Goal: Use online tool/utility

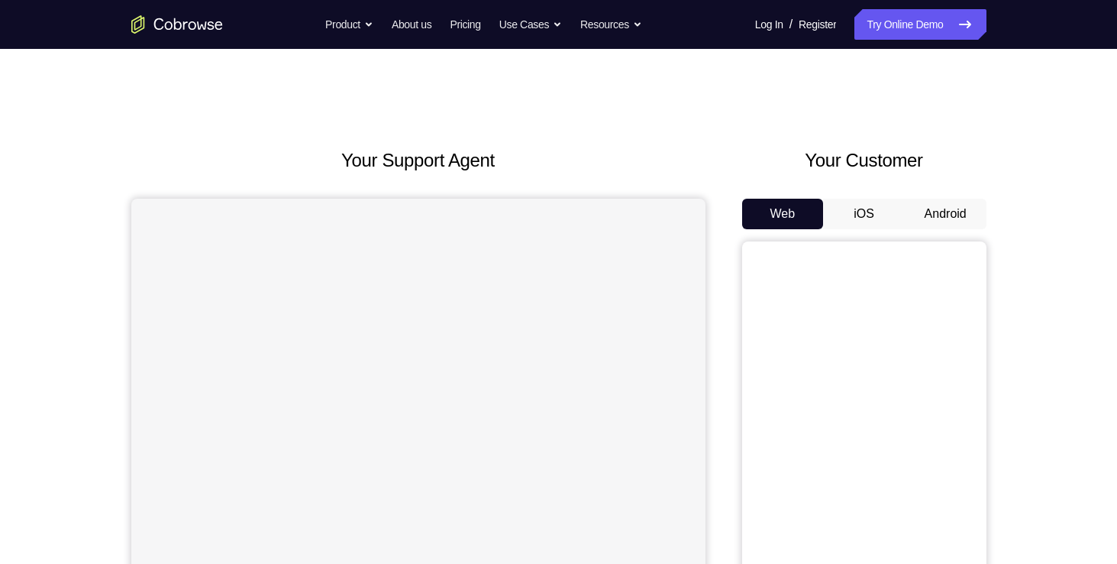
click at [953, 208] on button "Android" at bounding box center [946, 214] width 82 height 31
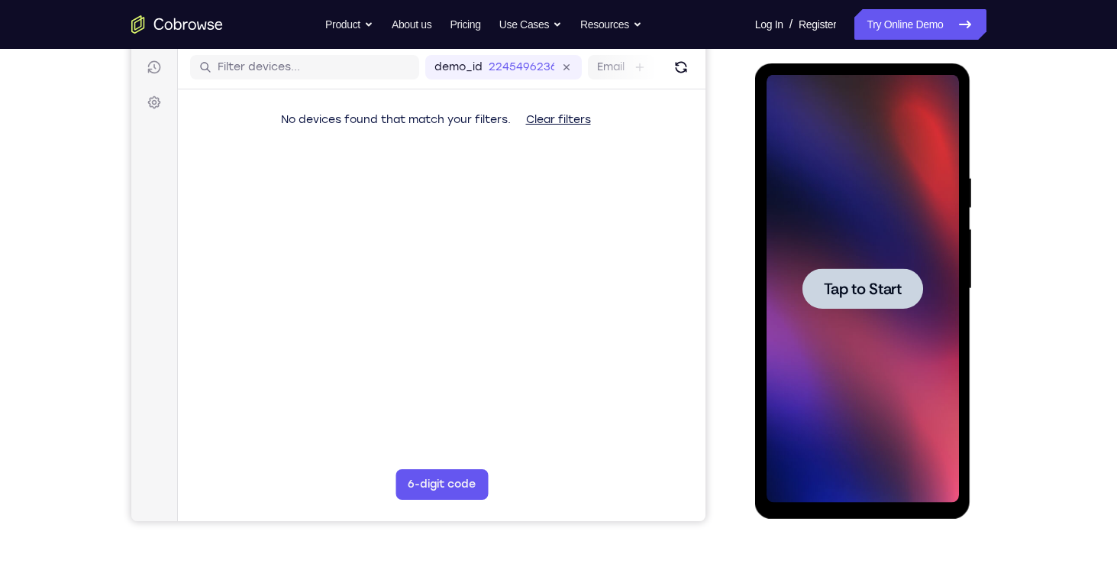
click at [841, 288] on span "Tap to Start" at bounding box center [863, 288] width 78 height 15
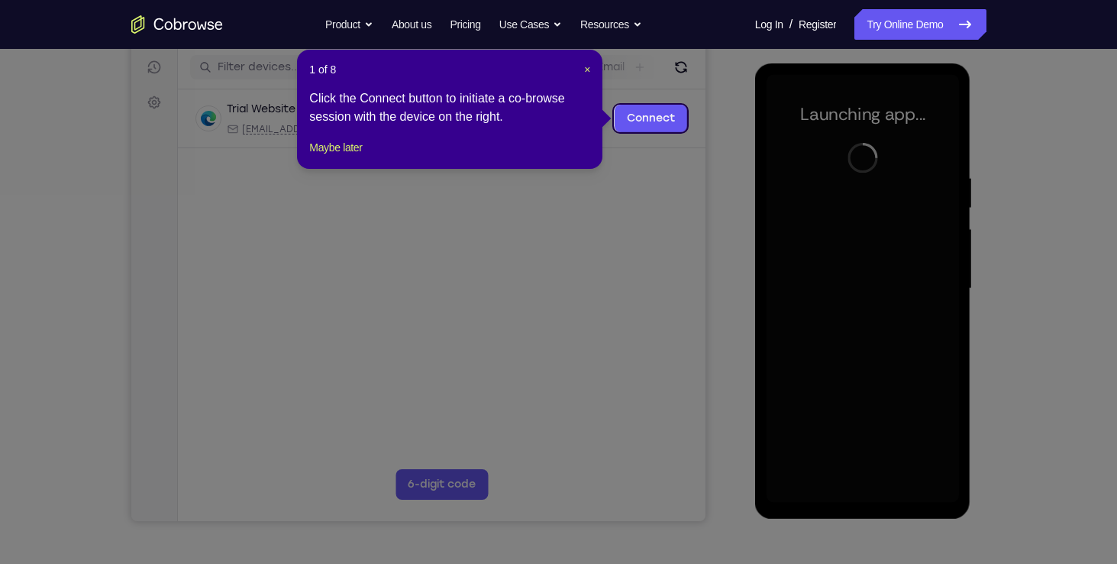
click at [710, 124] on icon at bounding box center [564, 282] width 1129 height 564
click at [587, 74] on span "×" at bounding box center [587, 69] width 6 height 12
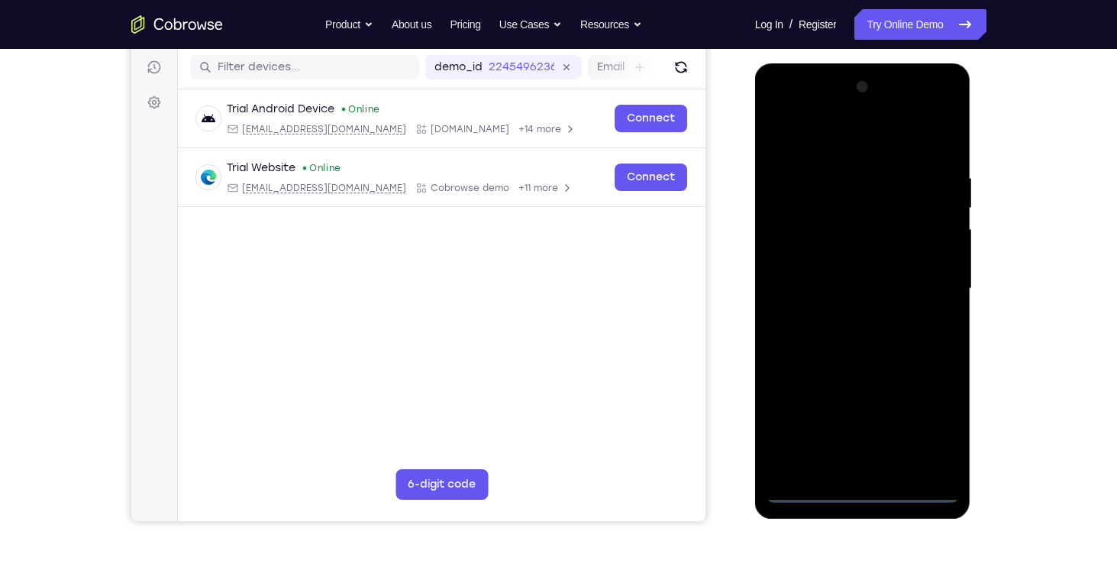
click at [864, 487] on div at bounding box center [863, 289] width 192 height 428
click at [917, 434] on div at bounding box center [863, 289] width 192 height 428
click at [880, 143] on div at bounding box center [863, 289] width 192 height 428
click at [926, 280] on div at bounding box center [863, 289] width 192 height 428
click at [845, 314] on div at bounding box center [863, 289] width 192 height 428
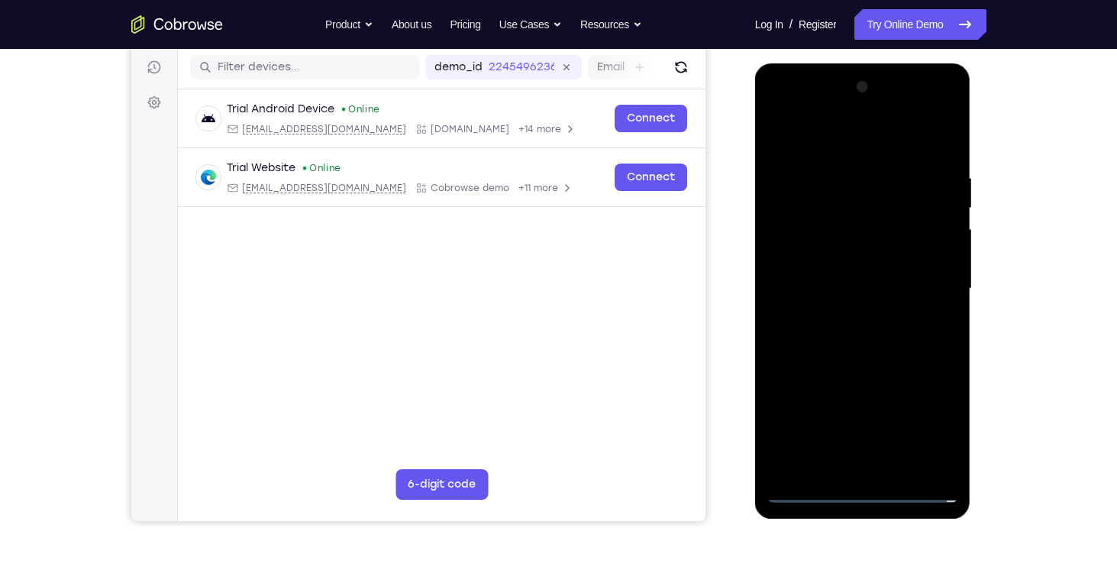
click at [841, 278] on div at bounding box center [863, 289] width 192 height 428
click at [840, 254] on div at bounding box center [863, 289] width 192 height 428
click at [827, 284] on div at bounding box center [863, 289] width 192 height 428
click at [871, 338] on div at bounding box center [863, 289] width 192 height 428
click at [938, 302] on div at bounding box center [863, 289] width 192 height 428
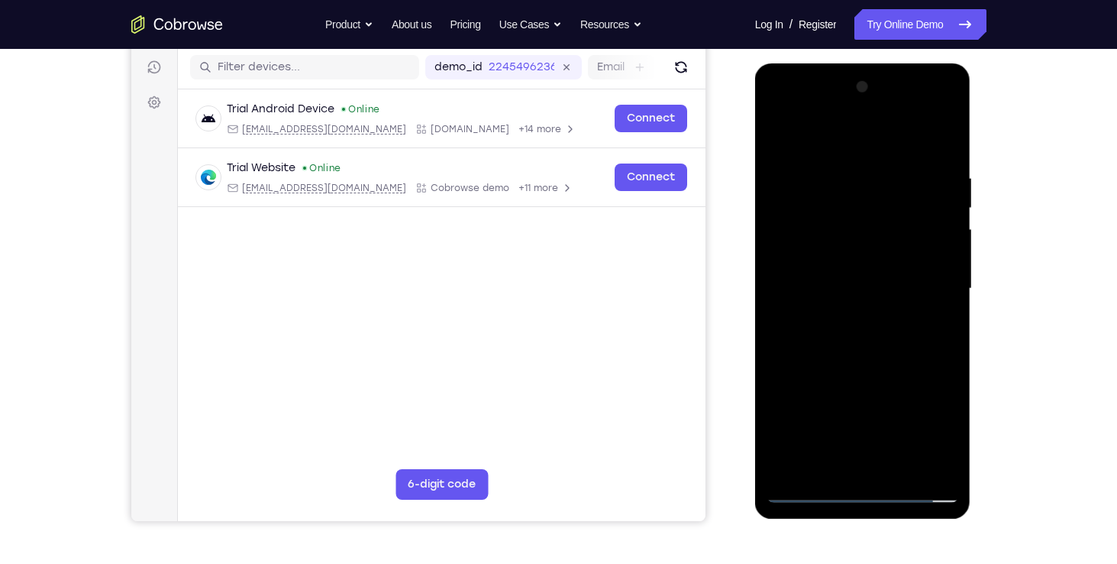
click at [832, 257] on div at bounding box center [863, 289] width 192 height 428
click at [860, 286] on div at bounding box center [863, 289] width 192 height 428
click at [871, 338] on div at bounding box center [863, 289] width 192 height 428
click at [939, 156] on div at bounding box center [863, 289] width 192 height 428
click at [836, 168] on div at bounding box center [863, 289] width 192 height 428
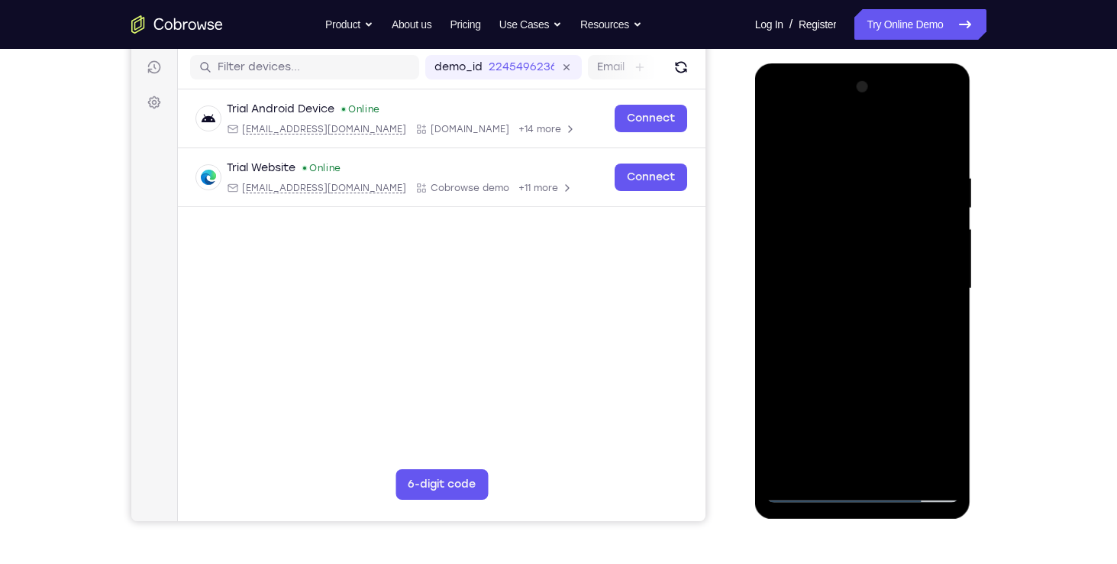
click at [901, 133] on div at bounding box center [863, 289] width 192 height 428
click at [939, 457] on div at bounding box center [863, 289] width 192 height 428
click at [874, 460] on div at bounding box center [863, 289] width 192 height 428
click at [907, 313] on div at bounding box center [863, 289] width 192 height 428
click at [942, 134] on div at bounding box center [863, 289] width 192 height 428
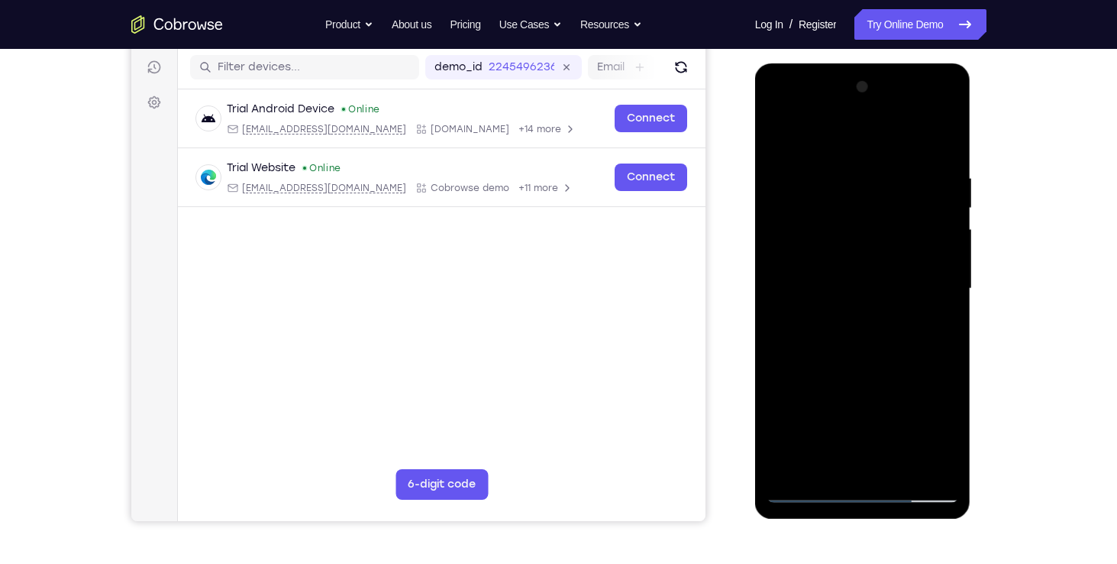
click at [896, 464] on div at bounding box center [863, 289] width 192 height 428
click at [885, 369] on div at bounding box center [863, 289] width 192 height 428
click at [853, 270] on div at bounding box center [863, 289] width 192 height 428
click at [825, 463] on div at bounding box center [863, 289] width 192 height 428
click at [902, 371] on div at bounding box center [863, 289] width 192 height 428
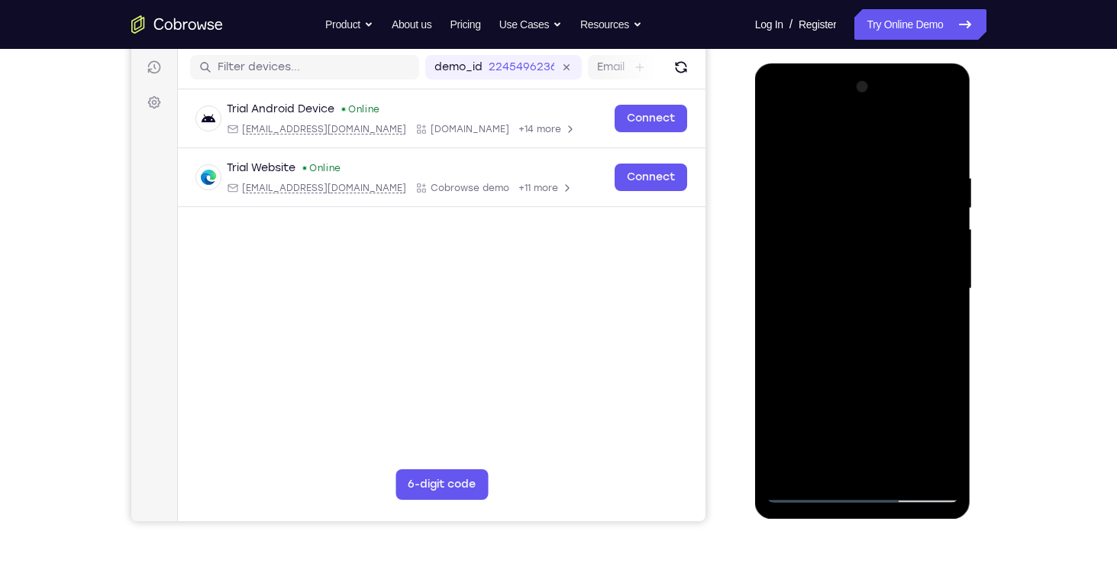
click at [932, 308] on div at bounding box center [863, 289] width 192 height 428
click at [775, 129] on div at bounding box center [863, 289] width 192 height 428
click at [783, 131] on div at bounding box center [863, 289] width 192 height 428
click at [944, 128] on div at bounding box center [863, 289] width 192 height 428
click at [946, 446] on div at bounding box center [863, 289] width 192 height 428
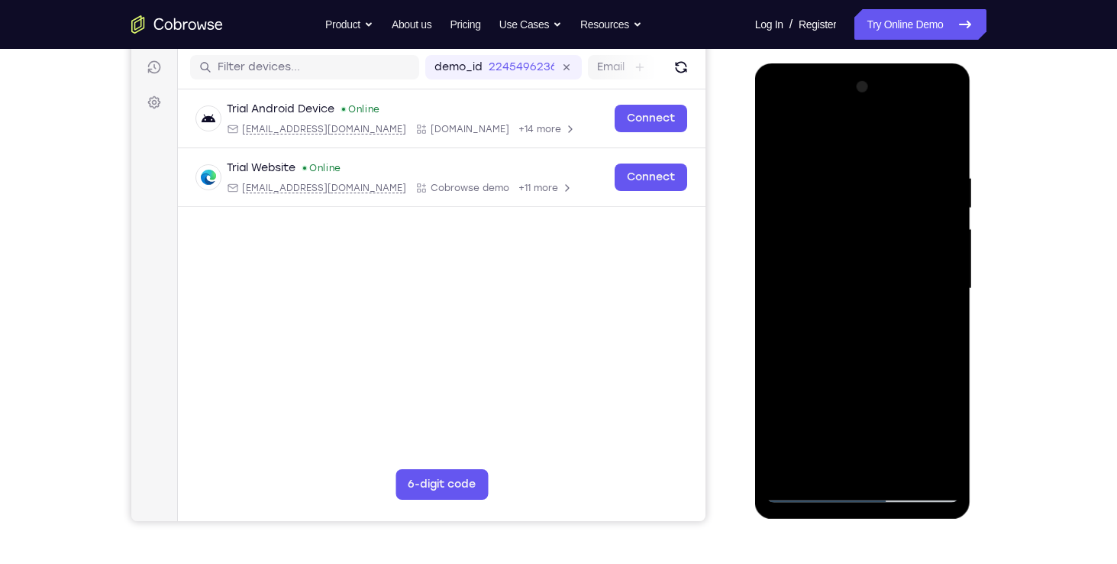
click at [880, 160] on div at bounding box center [863, 289] width 192 height 428
click at [813, 188] on div at bounding box center [863, 289] width 192 height 428
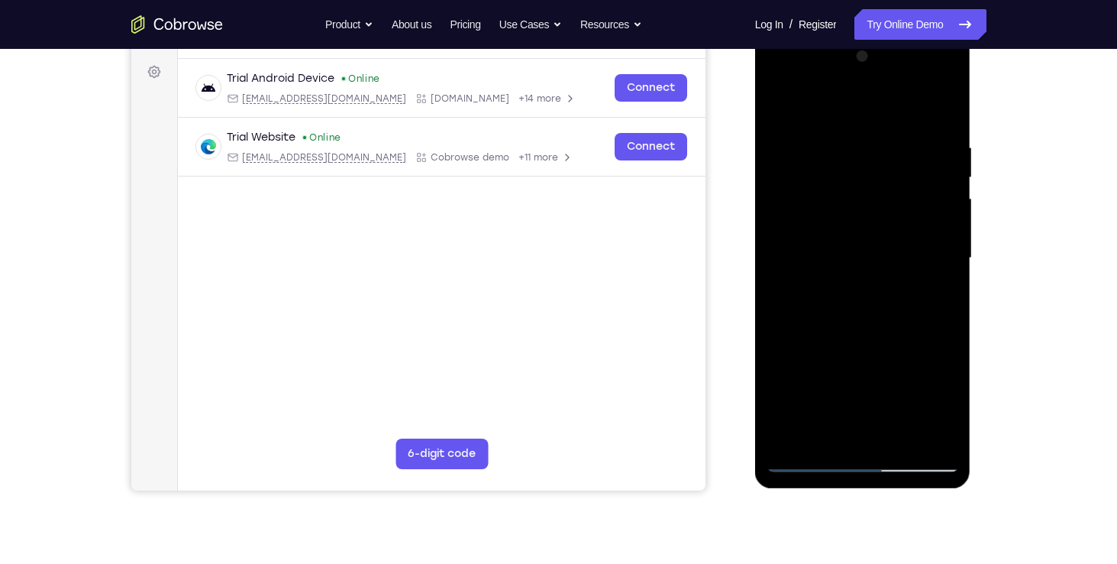
scroll to position [221, 0]
click at [778, 94] on div at bounding box center [863, 258] width 192 height 428
click at [894, 148] on div at bounding box center [863, 258] width 192 height 428
click at [852, 153] on div at bounding box center [863, 258] width 192 height 428
click at [852, 151] on div at bounding box center [863, 258] width 192 height 428
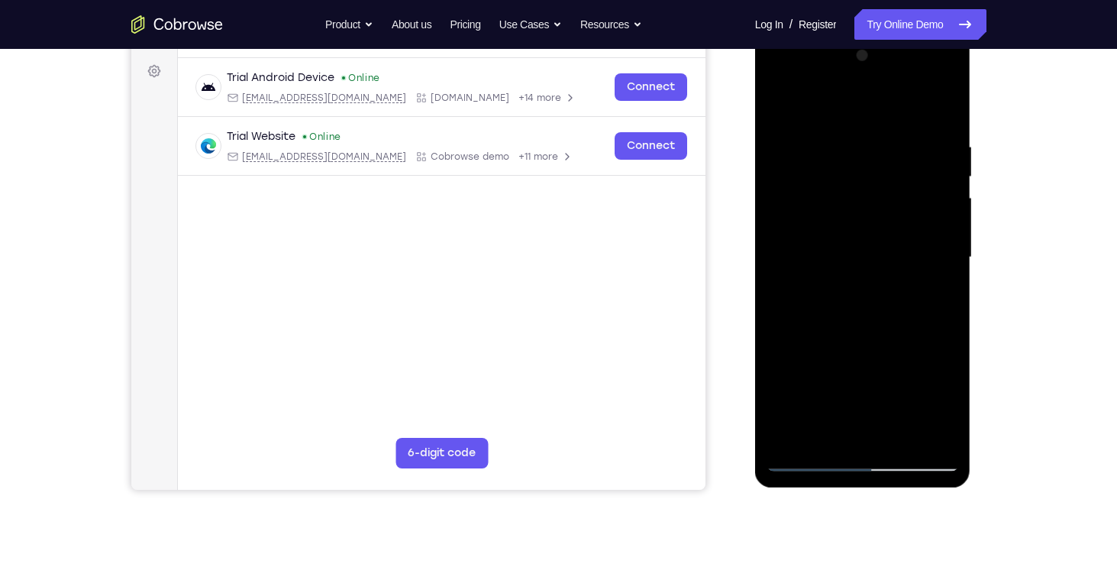
click at [781, 97] on div at bounding box center [863, 258] width 192 height 428
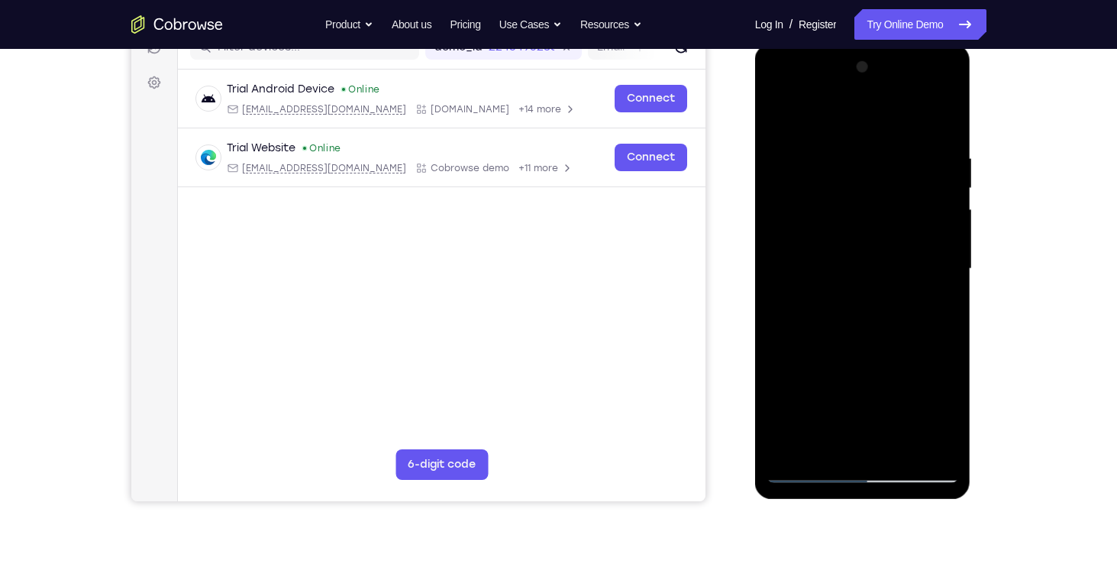
scroll to position [205, 0]
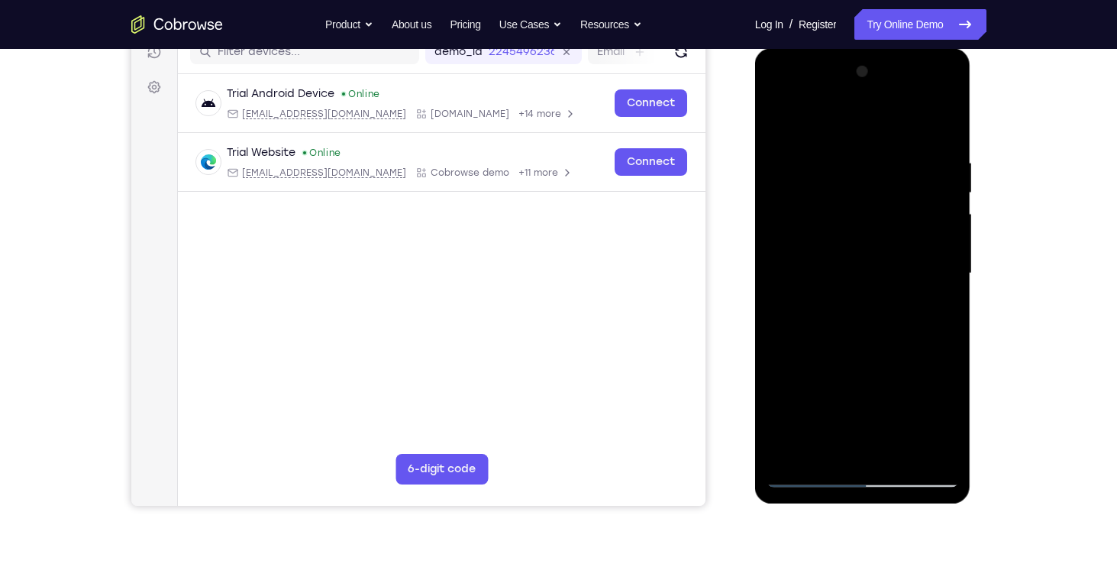
click at [778, 116] on div at bounding box center [863, 274] width 192 height 428
click at [775, 115] on div at bounding box center [863, 274] width 192 height 428
click at [938, 133] on div at bounding box center [863, 274] width 192 height 428
click at [921, 441] on div at bounding box center [863, 274] width 192 height 428
click at [938, 121] on div at bounding box center [863, 274] width 192 height 428
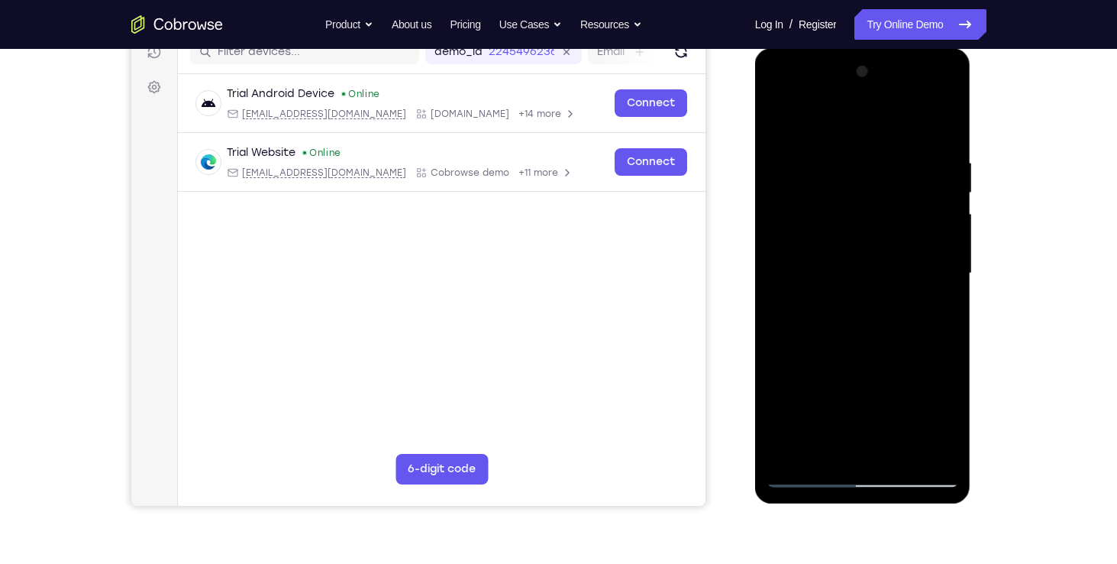
click at [787, 447] on div at bounding box center [863, 274] width 192 height 428
click at [789, 447] on div at bounding box center [863, 274] width 192 height 428
click at [790, 444] on div at bounding box center [863, 274] width 192 height 428
click at [786, 450] on div at bounding box center [863, 274] width 192 height 428
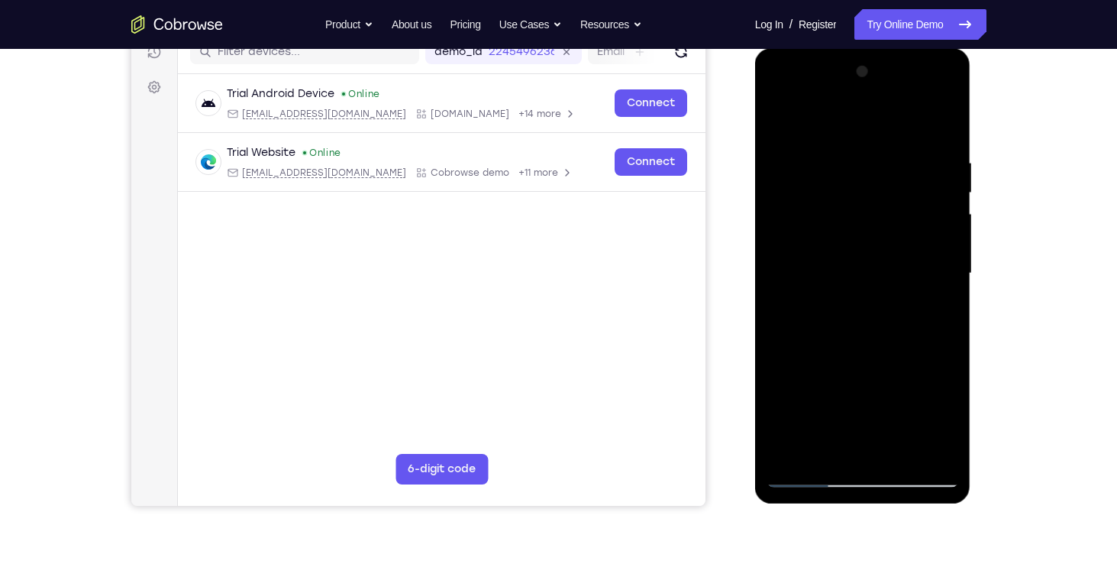
click at [775, 92] on div at bounding box center [863, 274] width 192 height 428
click at [800, 224] on div at bounding box center [863, 274] width 192 height 428
click at [943, 116] on div at bounding box center [863, 274] width 192 height 428
click at [833, 207] on div at bounding box center [863, 274] width 192 height 428
click at [816, 180] on div at bounding box center [863, 274] width 192 height 428
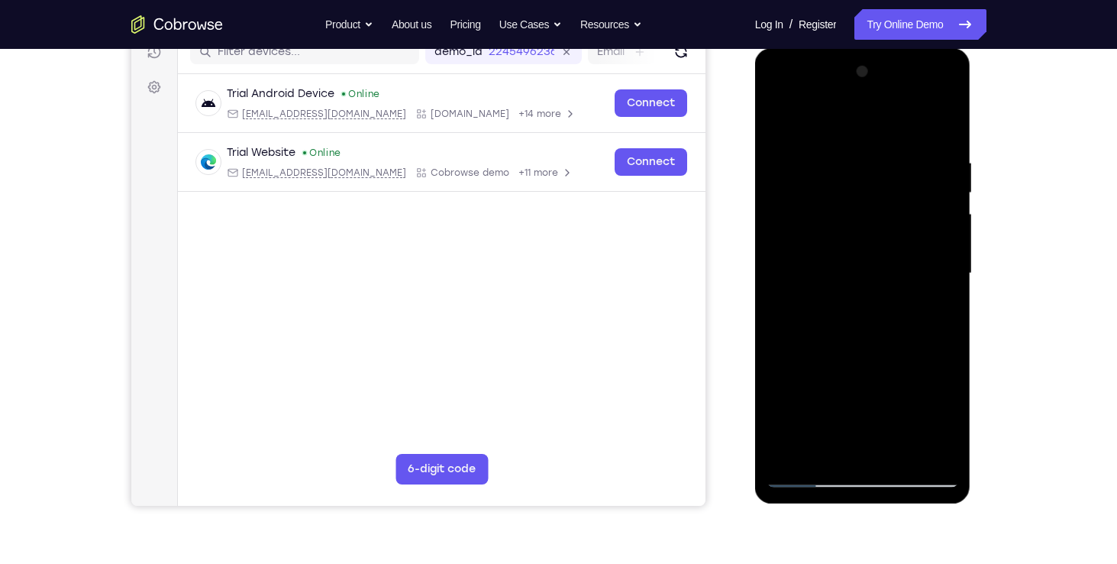
click at [917, 160] on div at bounding box center [863, 274] width 192 height 428
click at [948, 116] on div at bounding box center [863, 274] width 192 height 428
click at [946, 75] on div at bounding box center [863, 274] width 192 height 428
click at [778, 118] on div at bounding box center [863, 274] width 192 height 428
click at [786, 445] on div at bounding box center [863, 274] width 192 height 428
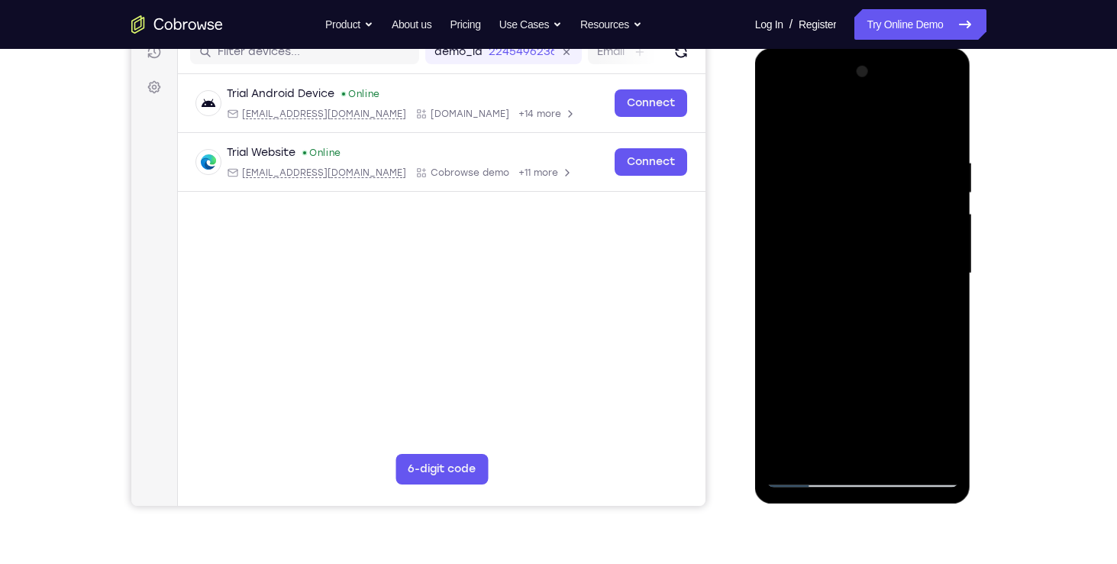
click at [793, 451] on div at bounding box center [863, 274] width 192 height 428
click at [905, 448] on div at bounding box center [863, 274] width 192 height 428
click at [788, 257] on div at bounding box center [863, 274] width 192 height 428
click at [796, 115] on div at bounding box center [863, 274] width 192 height 428
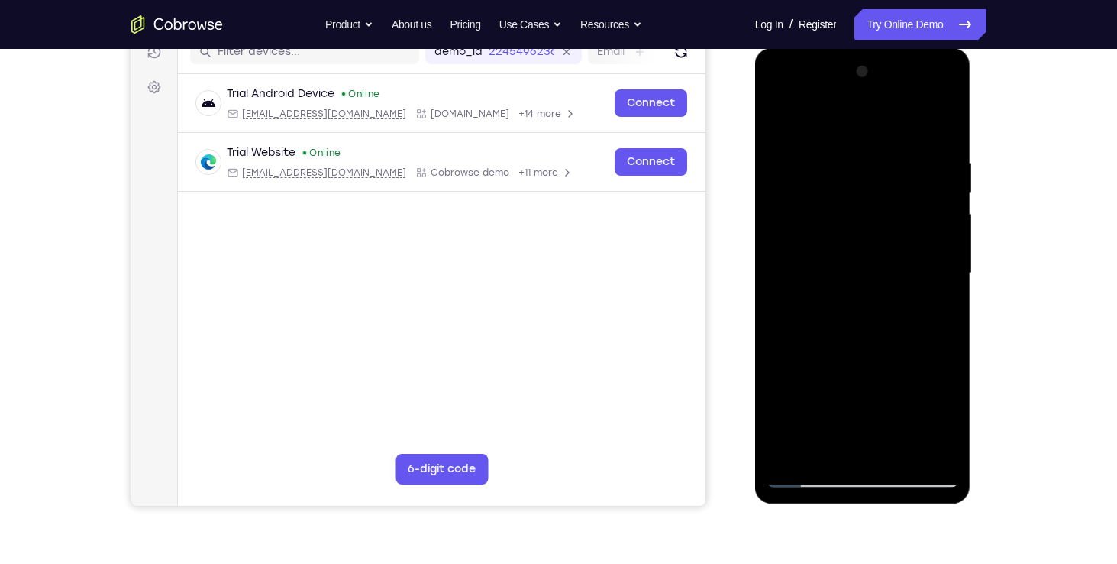
click at [803, 374] on div at bounding box center [863, 274] width 192 height 428
click at [948, 137] on div at bounding box center [863, 274] width 192 height 428
click at [868, 325] on div at bounding box center [863, 274] width 192 height 428
click at [779, 353] on div at bounding box center [863, 274] width 192 height 428
click at [778, 114] on div at bounding box center [863, 274] width 192 height 428
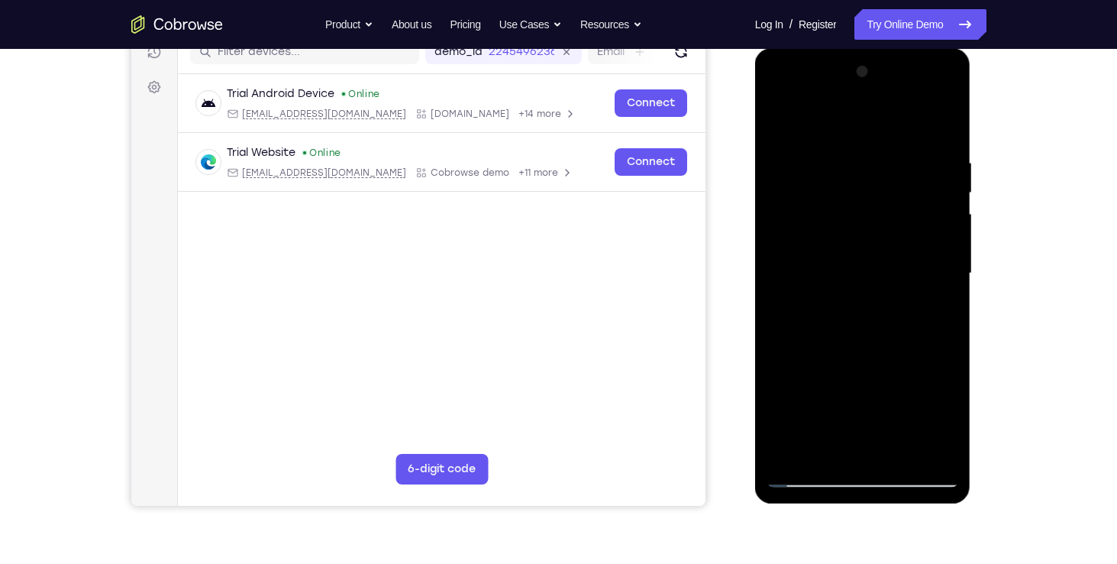
click at [779, 115] on div at bounding box center [863, 274] width 192 height 428
click at [782, 113] on div at bounding box center [863, 274] width 192 height 428
click at [931, 144] on div at bounding box center [863, 274] width 192 height 428
click at [932, 144] on div at bounding box center [863, 274] width 192 height 428
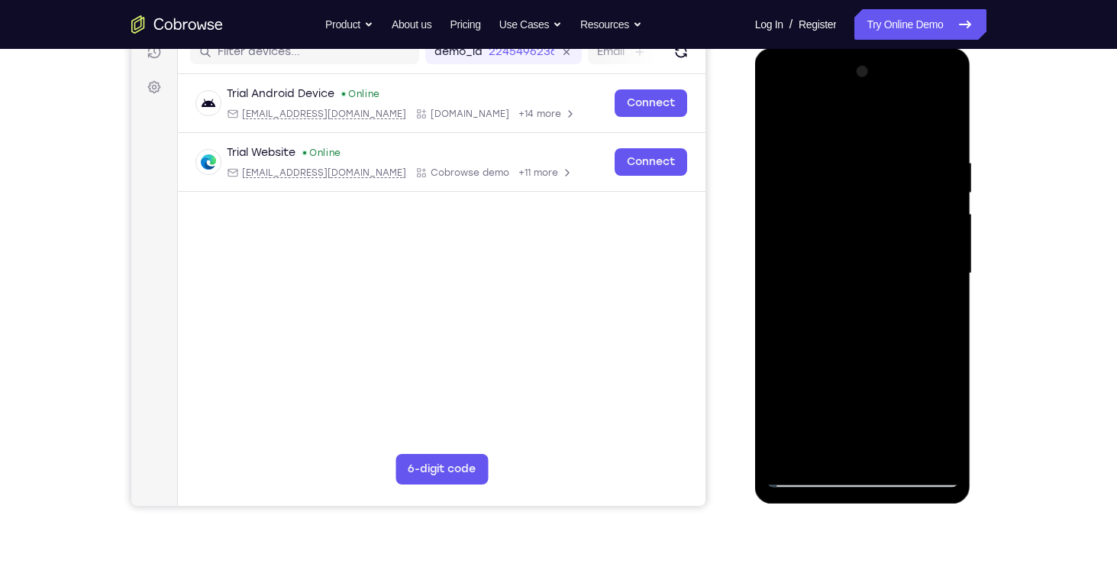
click at [937, 122] on div at bounding box center [863, 274] width 192 height 428
click at [807, 159] on div at bounding box center [863, 274] width 192 height 428
click at [875, 279] on div at bounding box center [863, 274] width 192 height 428
click at [798, 125] on div at bounding box center [863, 274] width 192 height 428
click at [872, 324] on div at bounding box center [863, 274] width 192 height 428
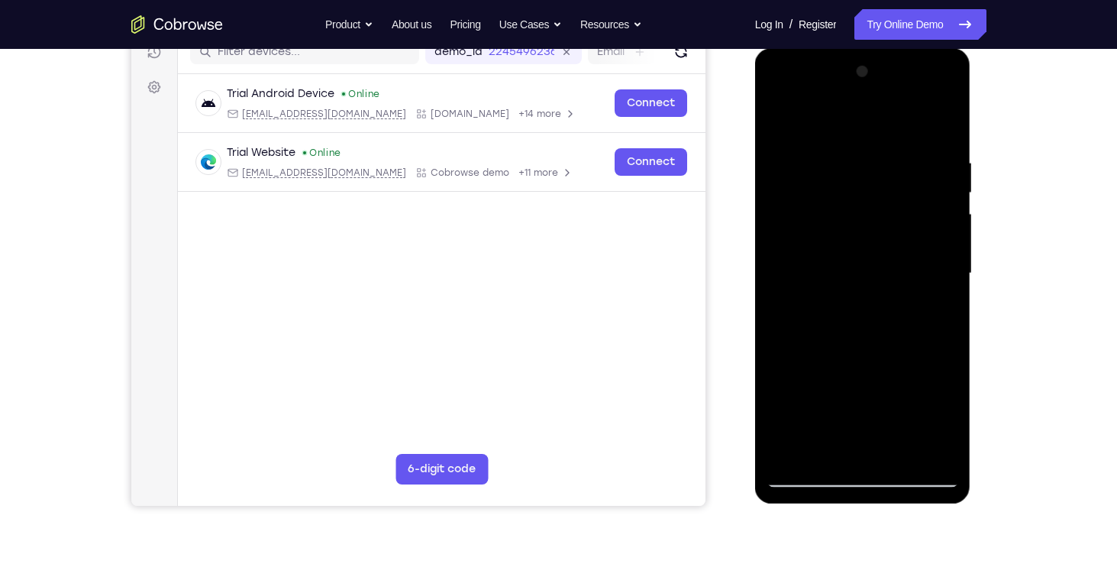
click at [860, 124] on div at bounding box center [863, 274] width 192 height 428
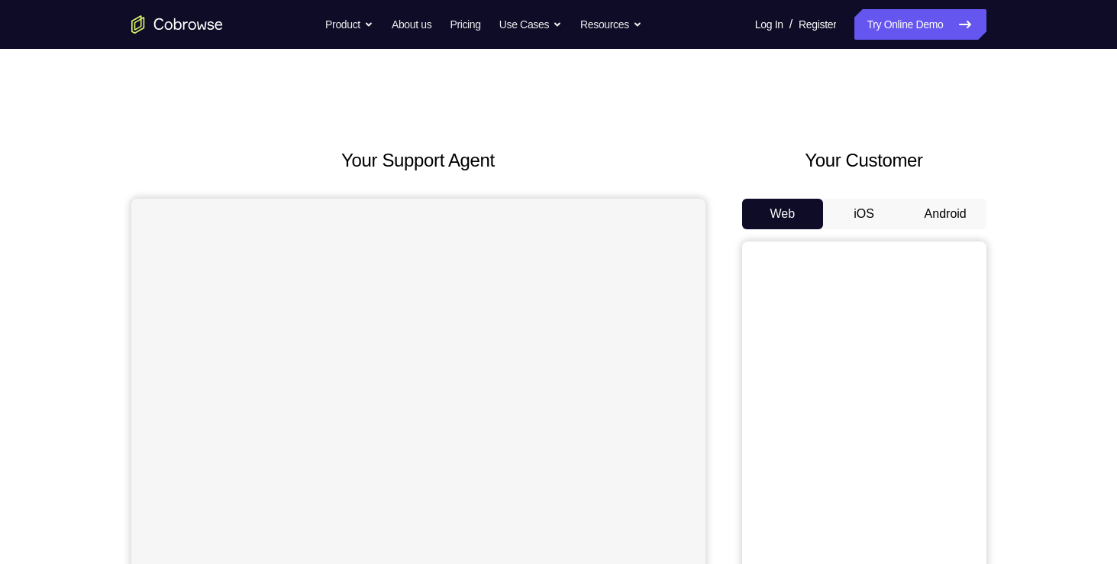
click at [911, 209] on button "Android" at bounding box center [946, 214] width 82 height 31
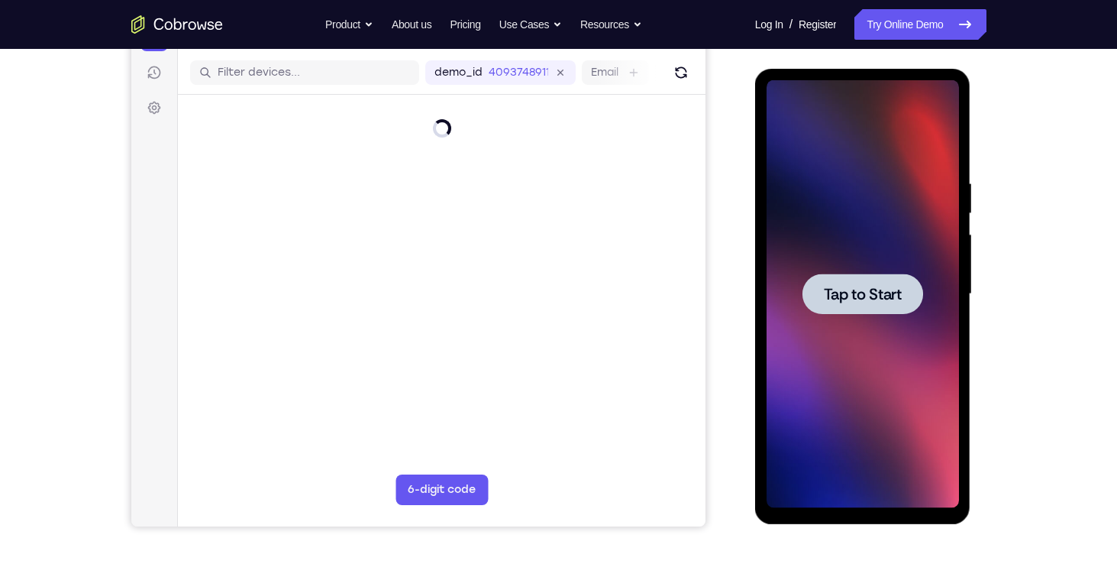
scroll to position [183, 0]
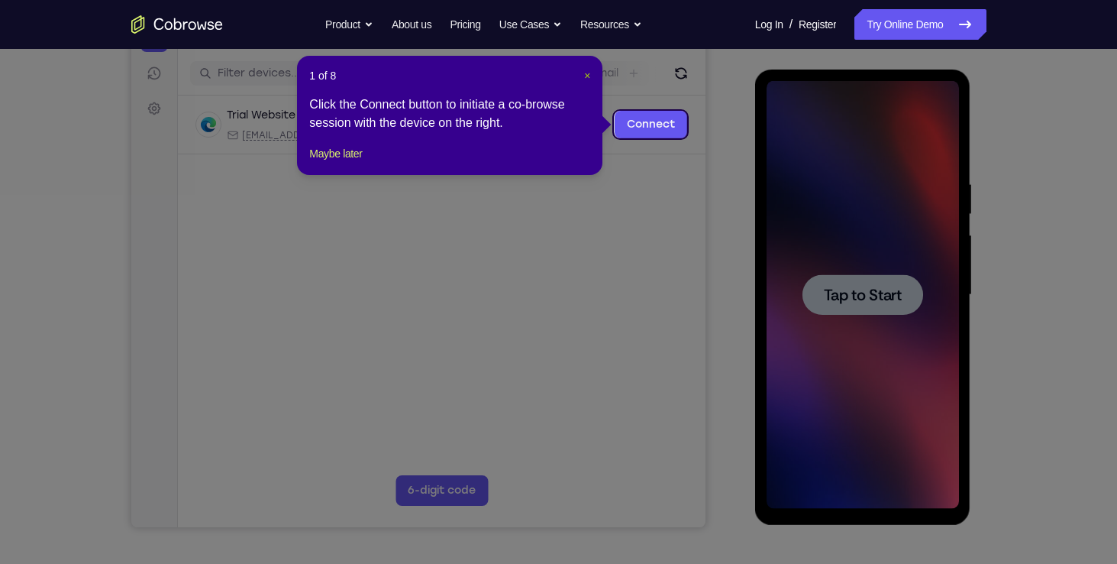
click at [587, 75] on span "×" at bounding box center [587, 75] width 6 height 12
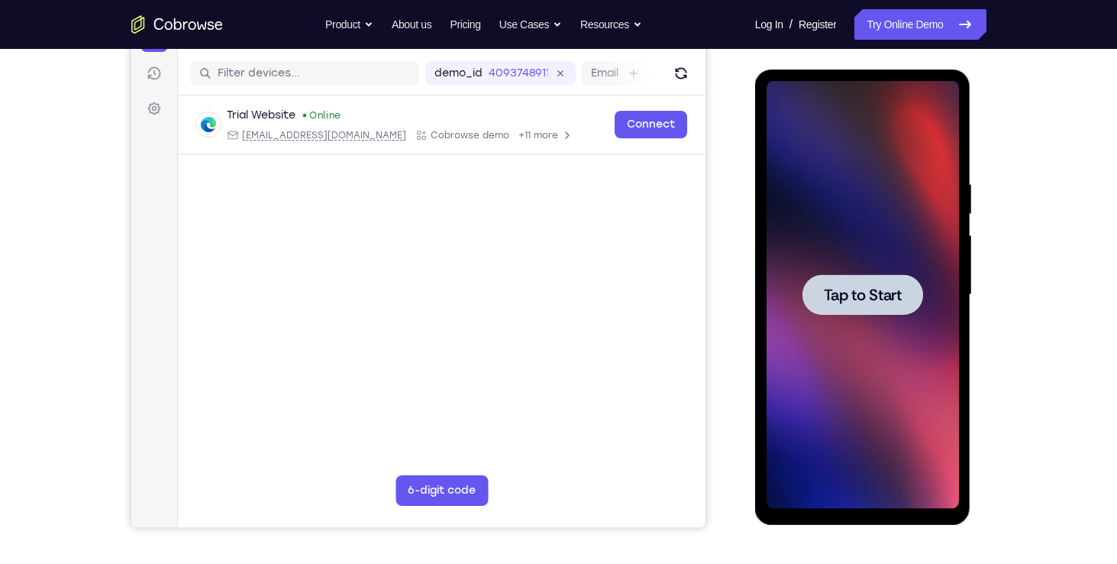
click at [860, 300] on span "Tap to Start" at bounding box center [863, 294] width 78 height 15
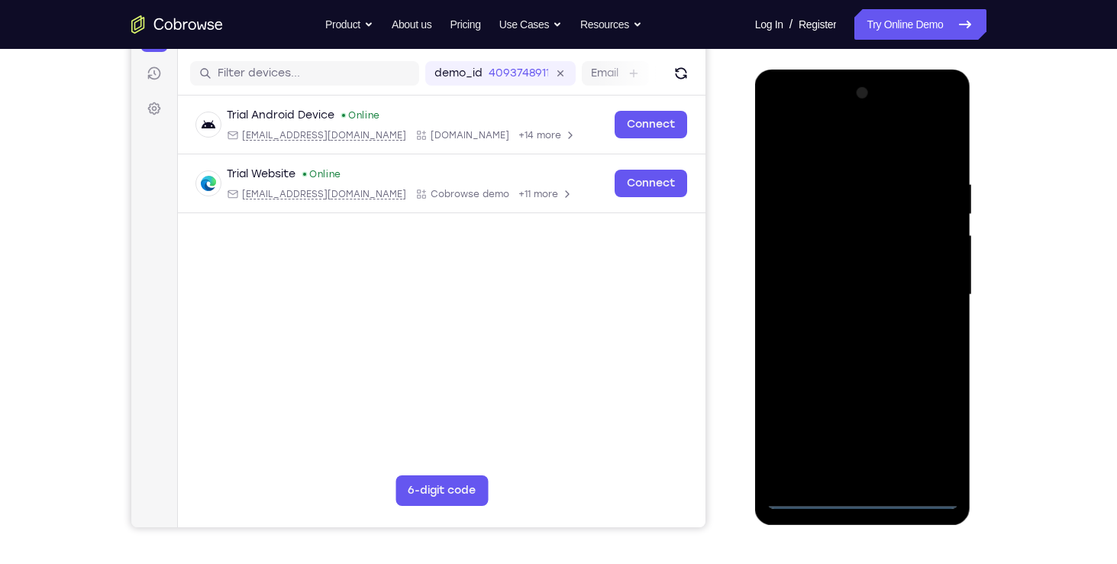
click at [861, 493] on div at bounding box center [863, 295] width 192 height 428
click at [923, 428] on div at bounding box center [863, 295] width 192 height 428
click at [920, 146] on div at bounding box center [863, 295] width 192 height 428
click at [795, 247] on div at bounding box center [863, 295] width 192 height 428
click at [857, 302] on div at bounding box center [863, 295] width 192 height 428
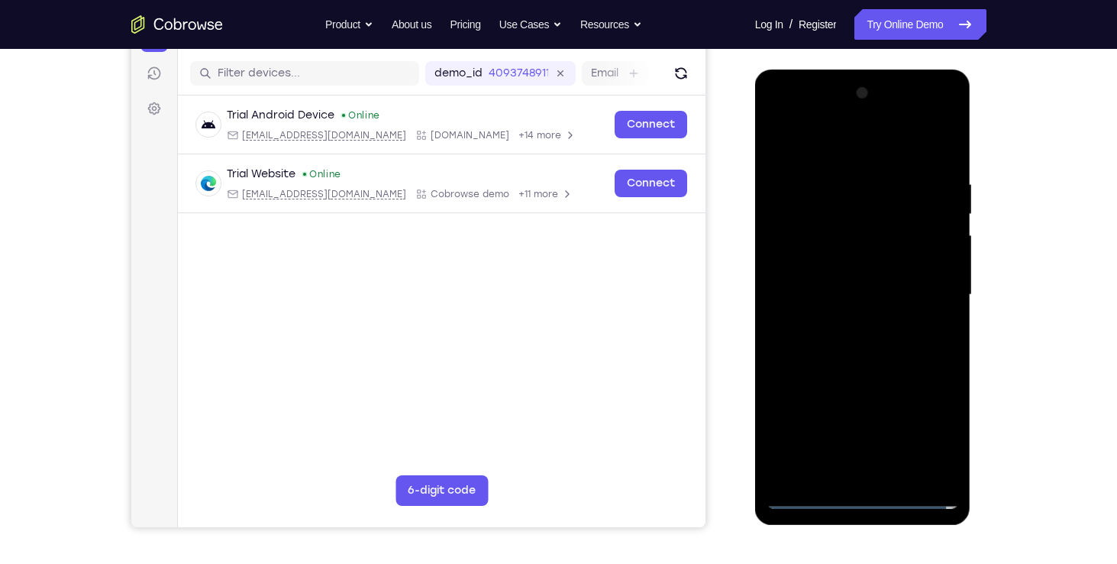
click at [853, 274] on div at bounding box center [863, 295] width 192 height 428
click at [864, 307] on div at bounding box center [863, 295] width 192 height 428
click at [890, 328] on div at bounding box center [863, 295] width 192 height 428
click at [938, 283] on div at bounding box center [863, 295] width 192 height 428
click at [877, 310] on div at bounding box center [863, 295] width 192 height 428
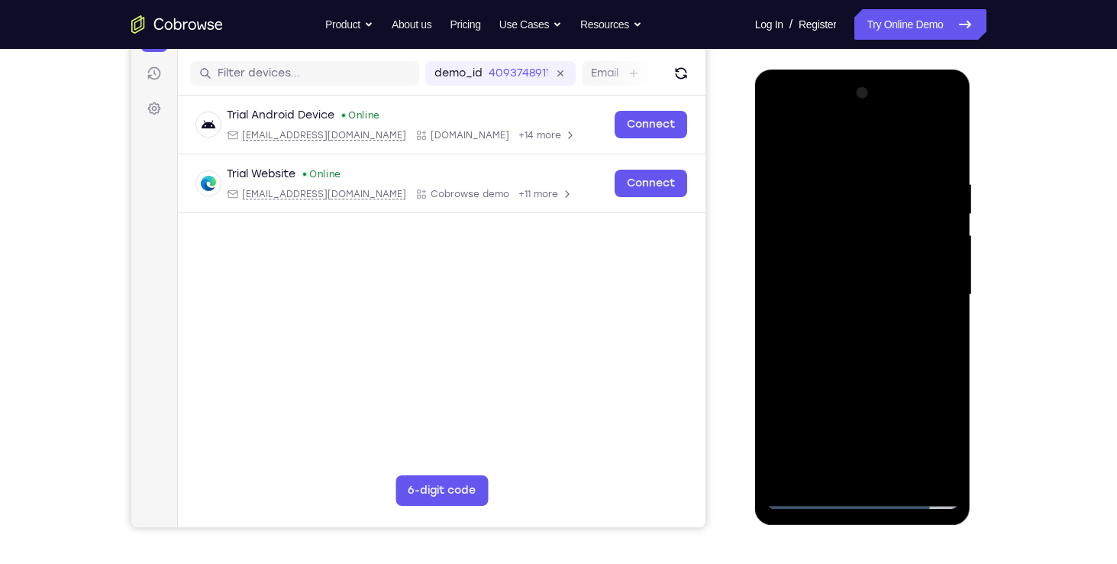
click at [861, 363] on div at bounding box center [863, 295] width 192 height 428
click at [865, 305] on div at bounding box center [863, 295] width 192 height 428
click at [774, 114] on div at bounding box center [863, 295] width 192 height 428
click at [928, 286] on div at bounding box center [863, 295] width 192 height 428
click at [874, 469] on div at bounding box center [863, 295] width 192 height 428
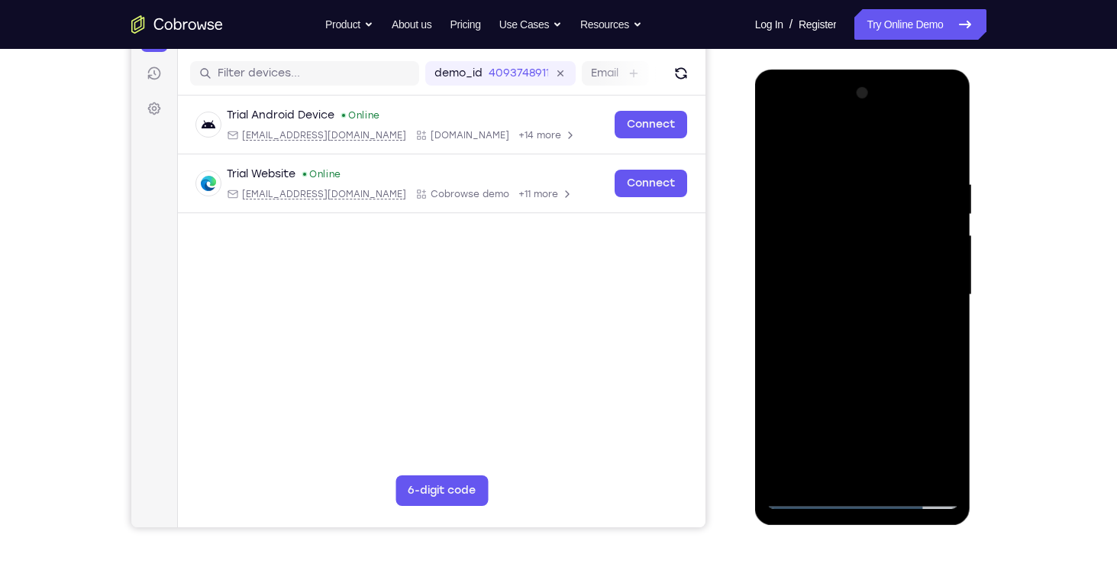
click at [872, 280] on div at bounding box center [863, 295] width 192 height 428
click at [865, 263] on div at bounding box center [863, 295] width 192 height 428
click at [849, 295] on div at bounding box center [863, 295] width 192 height 428
click at [914, 344] on div at bounding box center [863, 295] width 192 height 428
click at [826, 324] on div at bounding box center [863, 295] width 192 height 428
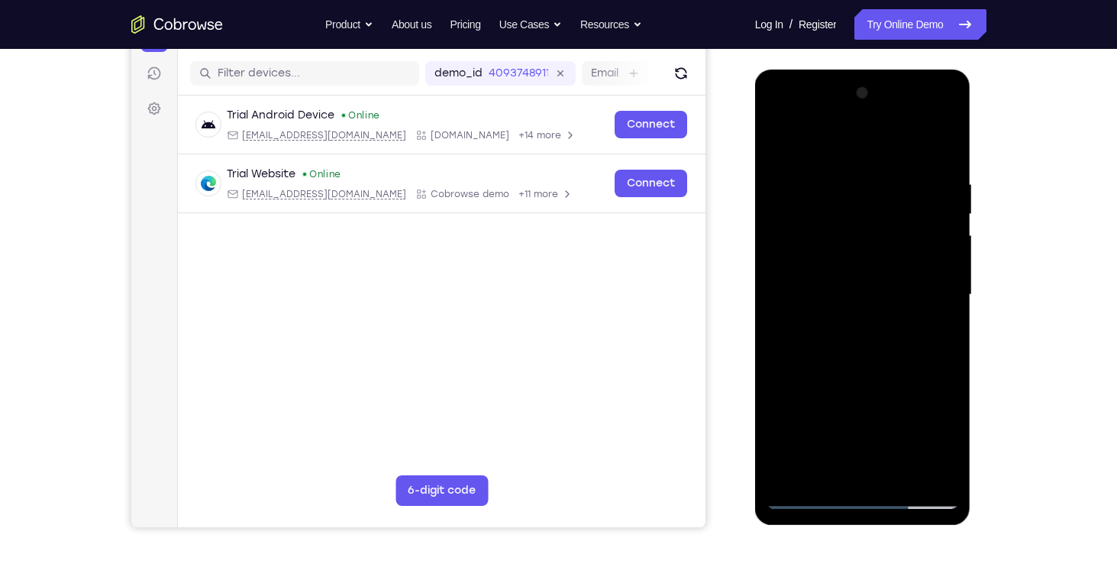
click at [933, 313] on div at bounding box center [863, 295] width 192 height 428
click at [837, 179] on div at bounding box center [863, 295] width 192 height 428
click at [944, 157] on div at bounding box center [863, 295] width 192 height 428
click at [846, 163] on div at bounding box center [863, 295] width 192 height 428
click at [937, 182] on div at bounding box center [863, 295] width 192 height 428
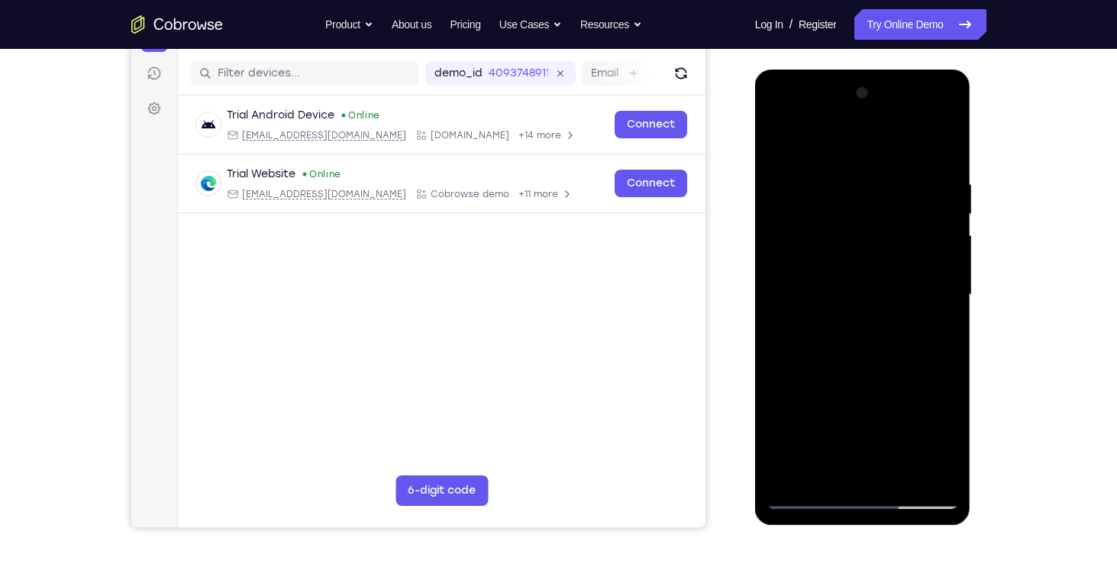
click at [942, 145] on div at bounding box center [863, 295] width 192 height 428
click at [929, 468] on div at bounding box center [863, 295] width 192 height 428
click at [932, 471] on div at bounding box center [863, 295] width 192 height 428
click at [951, 454] on div at bounding box center [863, 295] width 192 height 428
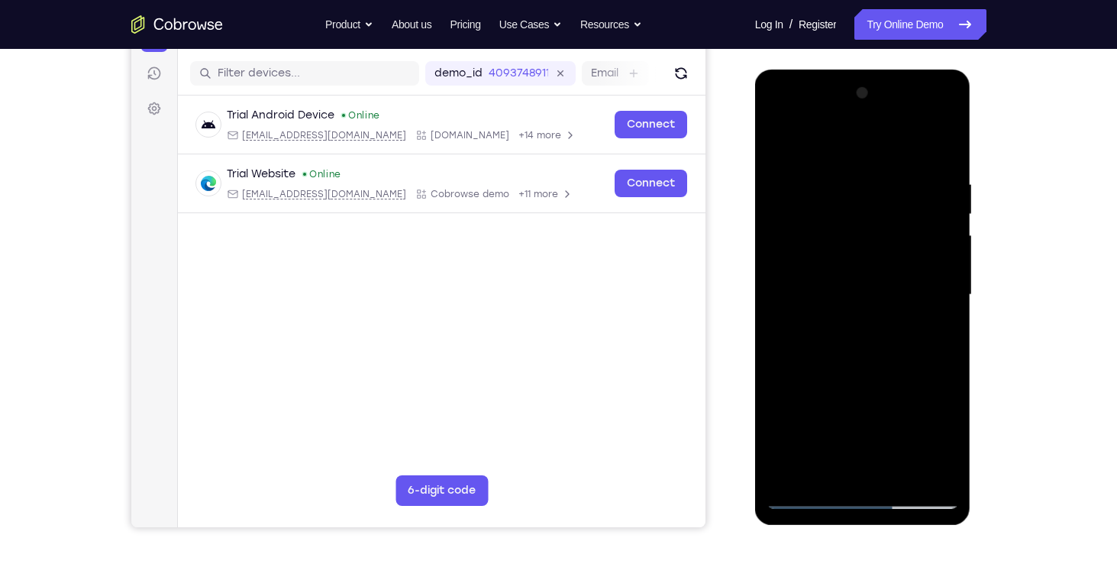
click at [937, 469] on div at bounding box center [863, 295] width 192 height 428
click at [872, 136] on div at bounding box center [863, 295] width 192 height 428
click at [886, 272] on div at bounding box center [863, 295] width 192 height 428
click at [869, 296] on div at bounding box center [863, 295] width 192 height 428
click at [860, 221] on div at bounding box center [863, 295] width 192 height 428
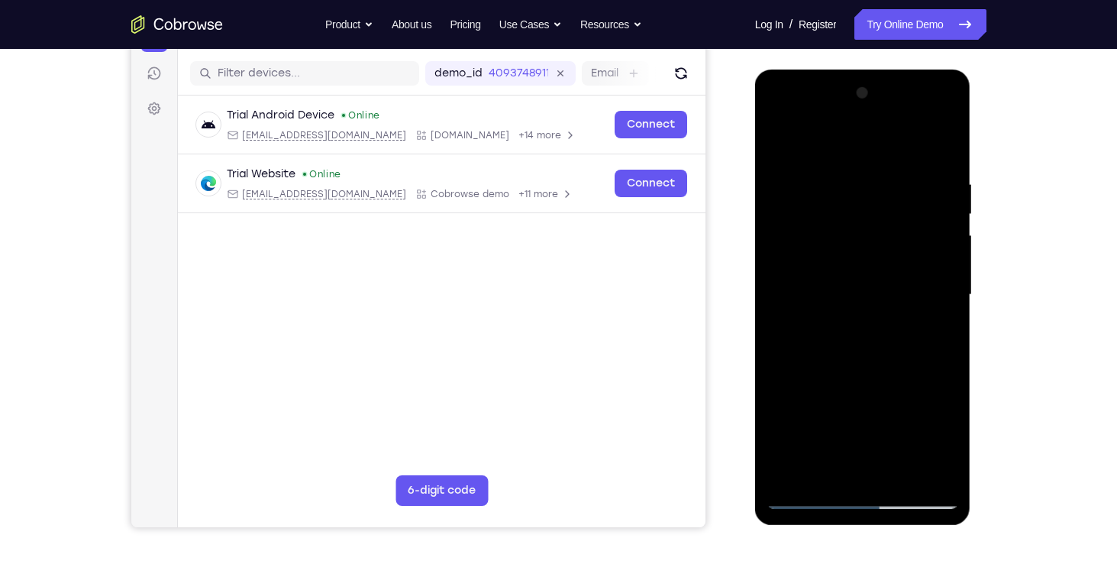
drag, startPoint x: 853, startPoint y: 267, endPoint x: 819, endPoint y: 248, distance: 38.6
click at [819, 248] on div at bounding box center [863, 295] width 192 height 428
click at [889, 178] on div at bounding box center [863, 295] width 192 height 428
click at [902, 199] on div at bounding box center [863, 295] width 192 height 428
click at [807, 493] on div at bounding box center [863, 295] width 192 height 428
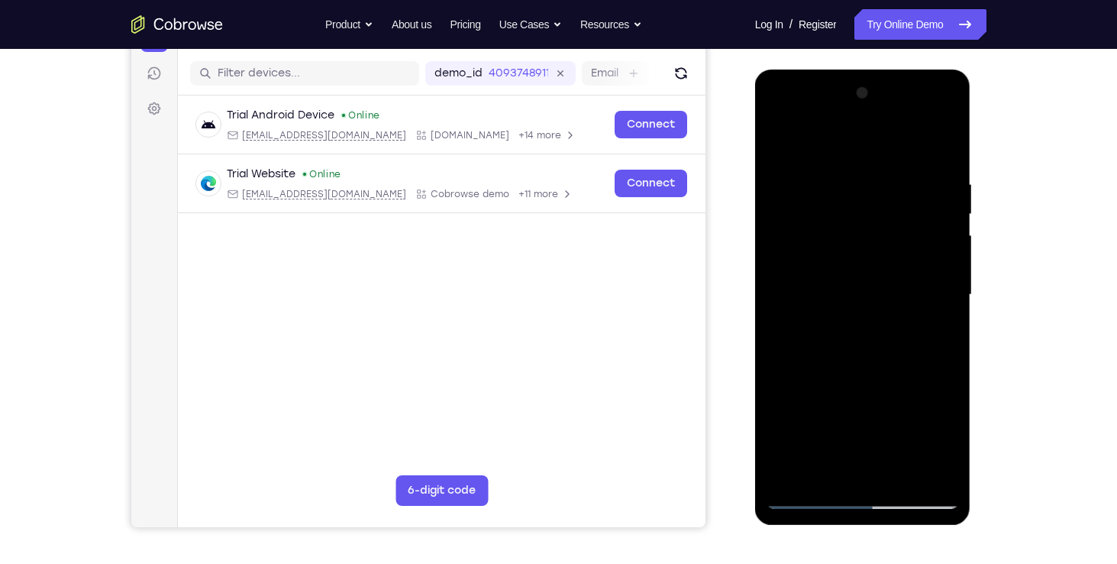
click at [926, 475] on div at bounding box center [863, 295] width 192 height 428
click at [780, 467] on div at bounding box center [863, 295] width 192 height 428
click at [890, 470] on div at bounding box center [863, 295] width 192 height 428
click at [863, 374] on div at bounding box center [863, 295] width 192 height 428
click at [896, 166] on div at bounding box center [863, 295] width 192 height 428
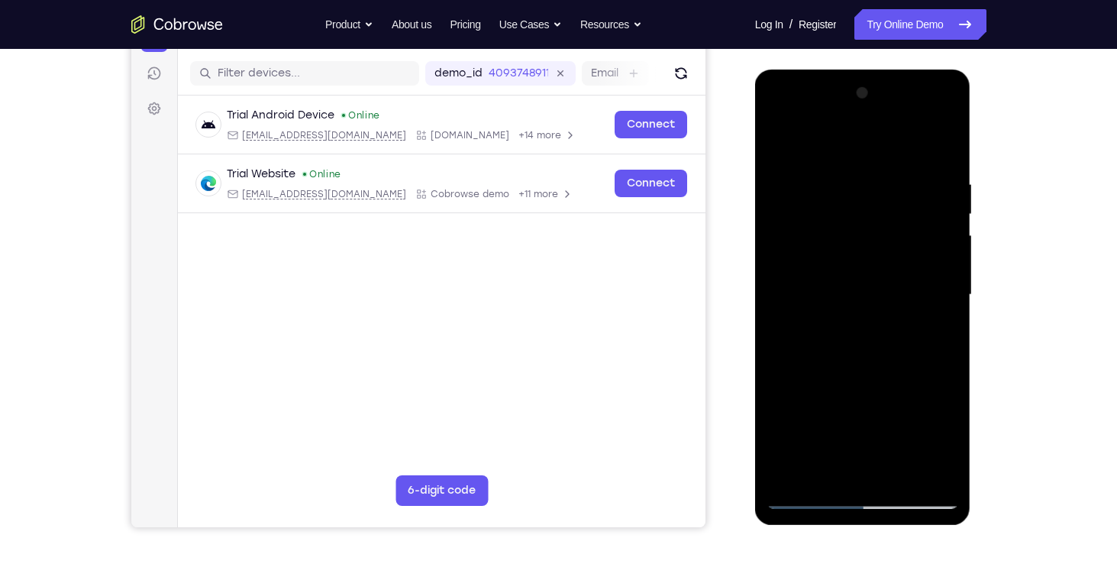
click at [902, 438] on div at bounding box center [863, 295] width 192 height 428
click at [832, 203] on div at bounding box center [863, 295] width 192 height 428
click at [855, 464] on div at bounding box center [863, 295] width 192 height 428
click at [914, 438] on div at bounding box center [863, 295] width 192 height 428
click at [785, 413] on div at bounding box center [863, 295] width 192 height 428
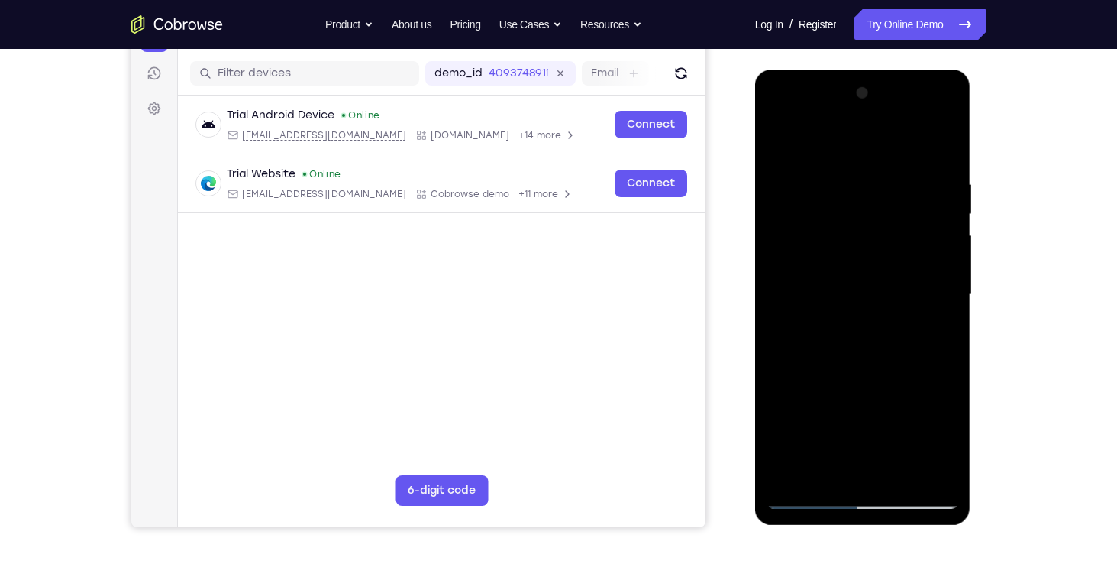
click at [943, 408] on div at bounding box center [863, 295] width 192 height 428
click at [921, 408] on div at bounding box center [863, 295] width 192 height 428
click at [853, 469] on div at bounding box center [863, 295] width 192 height 428
click at [919, 440] on div at bounding box center [863, 295] width 192 height 428
click at [929, 387] on div at bounding box center [863, 295] width 192 height 428
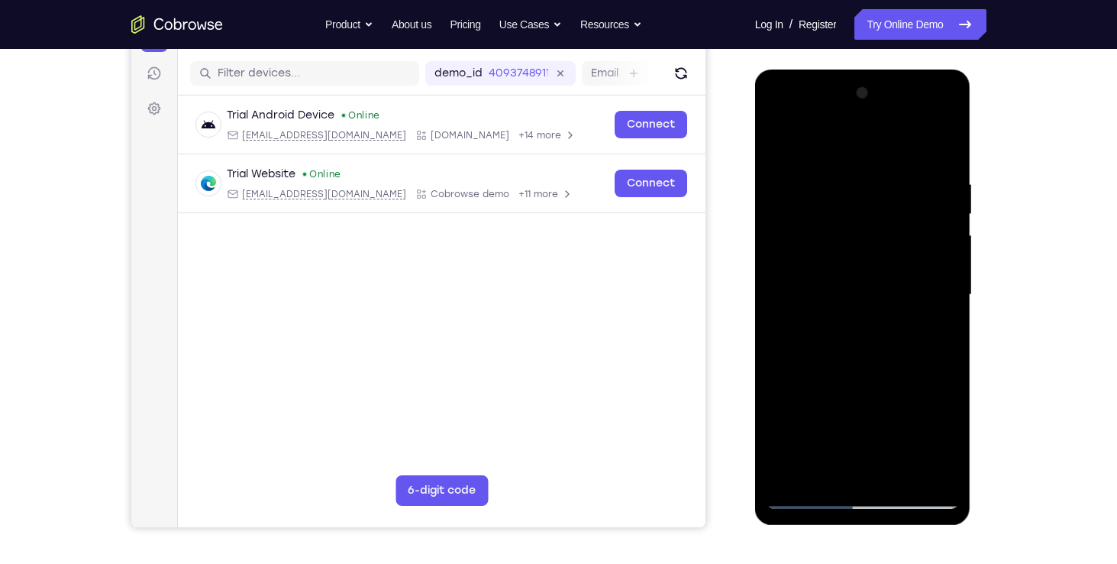
click at [919, 409] on div at bounding box center [863, 295] width 192 height 428
click at [853, 387] on div at bounding box center [863, 295] width 192 height 428
click at [783, 412] on div at bounding box center [863, 295] width 192 height 428
click at [921, 412] on div at bounding box center [863, 295] width 192 height 428
click at [810, 389] on div at bounding box center [863, 295] width 192 height 428
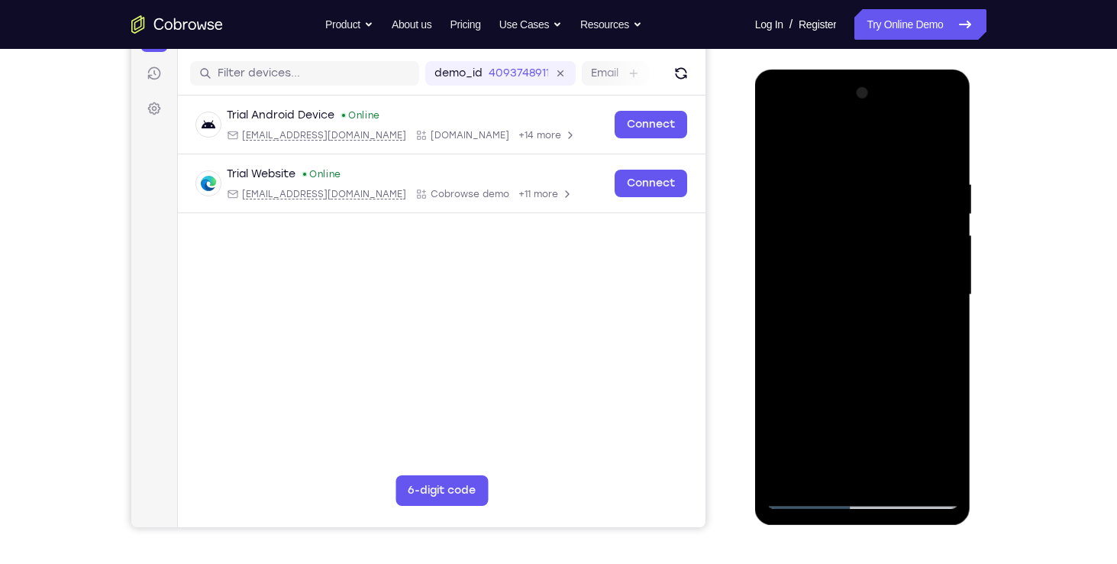
click at [786, 410] on div at bounding box center [863, 295] width 192 height 428
click at [853, 466] on div at bounding box center [863, 295] width 192 height 428
click at [838, 415] on div at bounding box center [863, 295] width 192 height 428
click at [816, 387] on div at bounding box center [863, 295] width 192 height 428
click at [900, 440] on div at bounding box center [863, 295] width 192 height 428
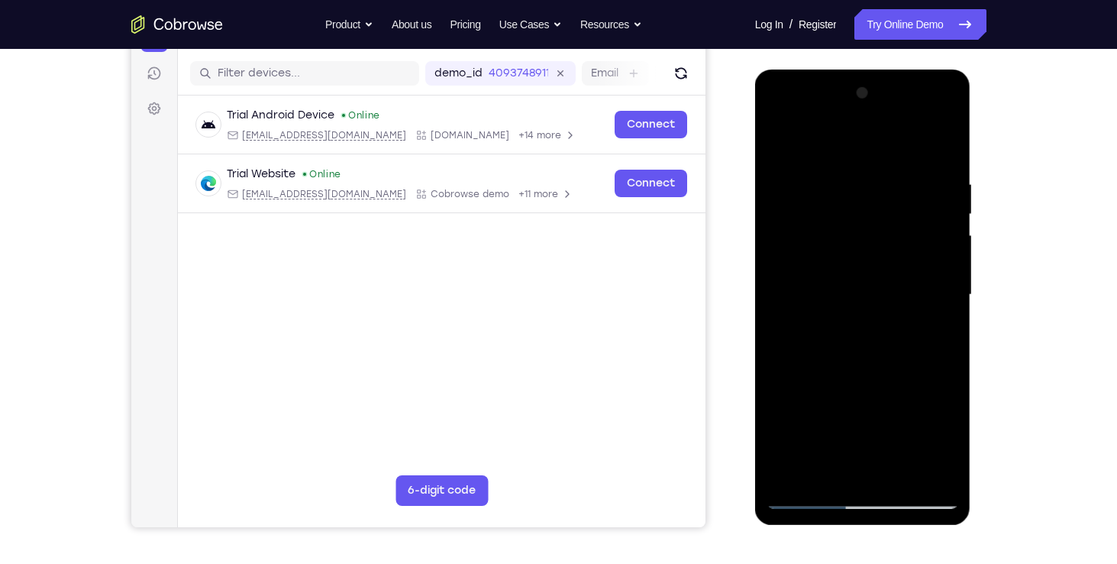
click at [935, 331] on div at bounding box center [863, 295] width 192 height 428
click at [774, 140] on div at bounding box center [863, 295] width 192 height 428
click at [825, 160] on div at bounding box center [863, 295] width 192 height 428
click at [847, 286] on div at bounding box center [863, 295] width 192 height 428
click at [858, 145] on div at bounding box center [863, 295] width 192 height 428
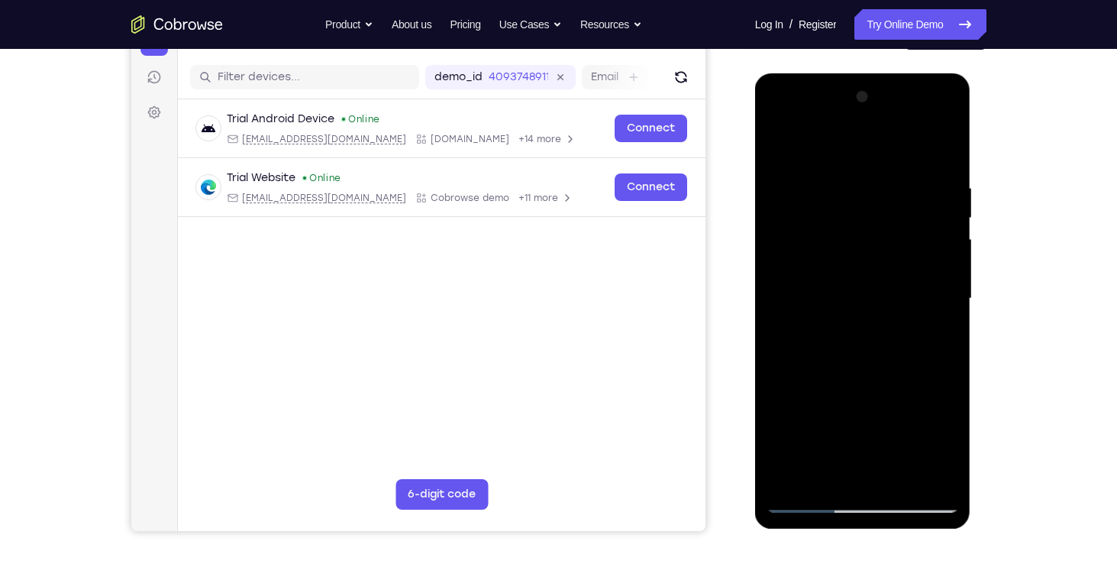
scroll to position [179, 0]
click at [877, 235] on div at bounding box center [863, 300] width 192 height 428
click at [775, 147] on div at bounding box center [863, 300] width 192 height 428
click at [833, 156] on div at bounding box center [863, 300] width 192 height 428
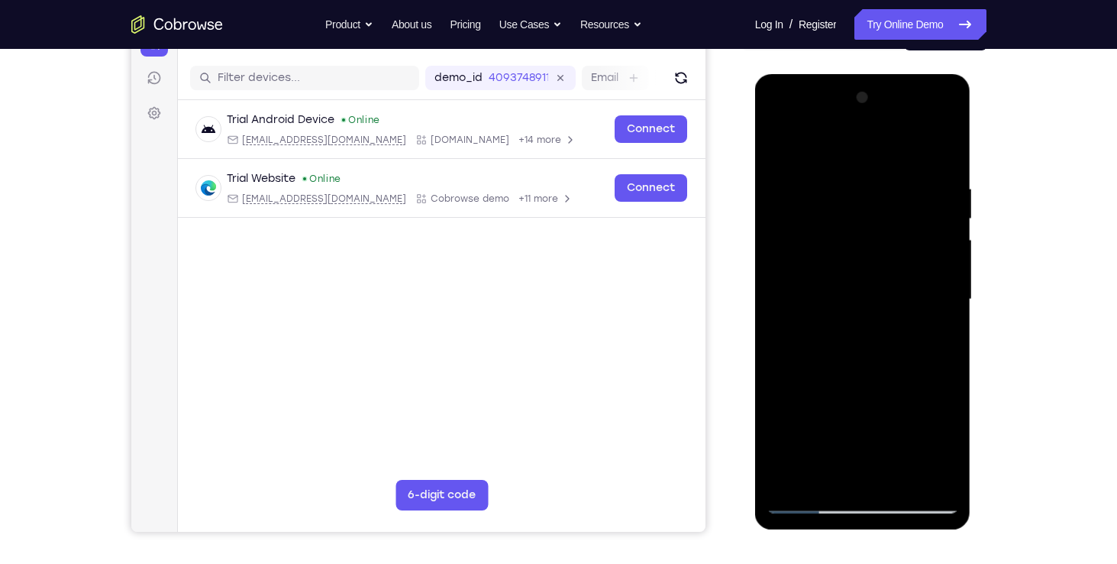
click at [778, 121] on div at bounding box center [863, 300] width 192 height 428
click at [932, 292] on div at bounding box center [863, 300] width 192 height 428
click at [890, 186] on div at bounding box center [863, 300] width 192 height 428
click at [911, 181] on div at bounding box center [863, 300] width 192 height 428
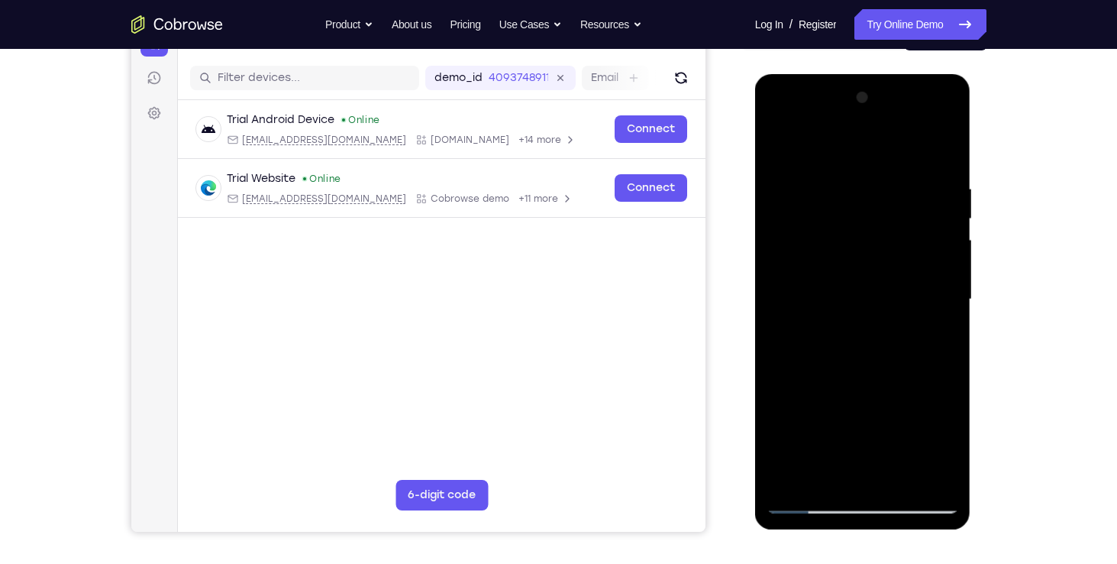
click at [911, 181] on div at bounding box center [863, 300] width 192 height 428
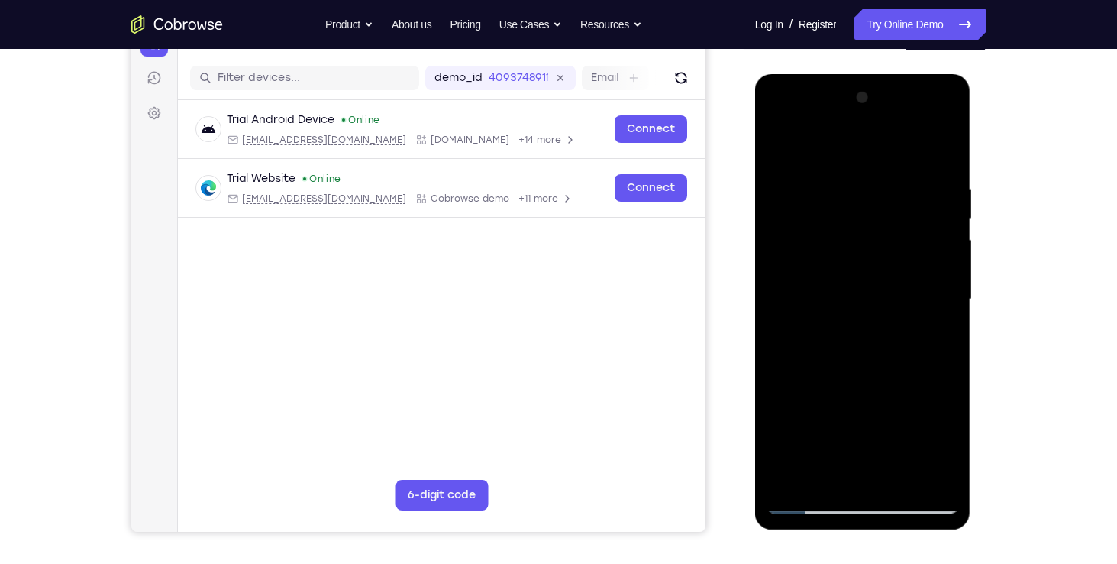
click at [911, 181] on div at bounding box center [863, 300] width 192 height 428
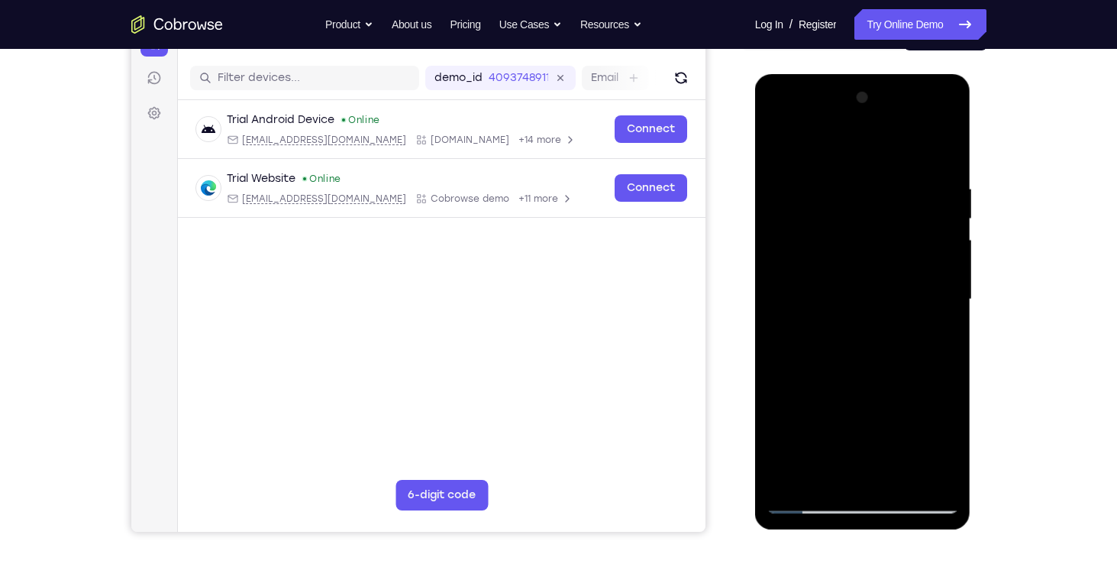
click at [911, 192] on div at bounding box center [863, 300] width 192 height 428
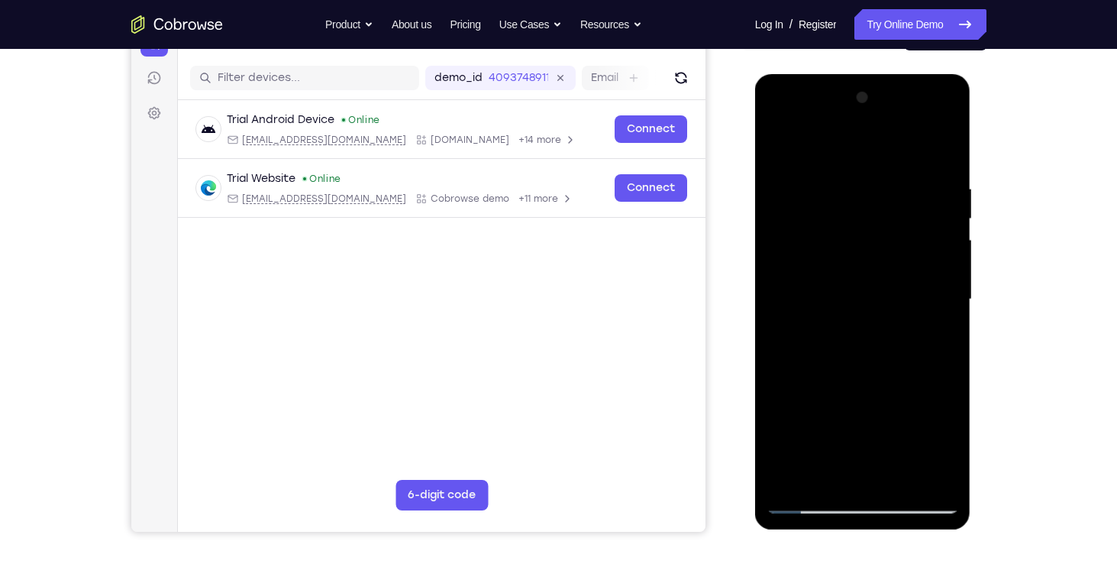
click at [911, 192] on div at bounding box center [863, 300] width 192 height 428
click at [942, 147] on div at bounding box center [863, 300] width 192 height 428
click at [898, 470] on div at bounding box center [863, 300] width 192 height 428
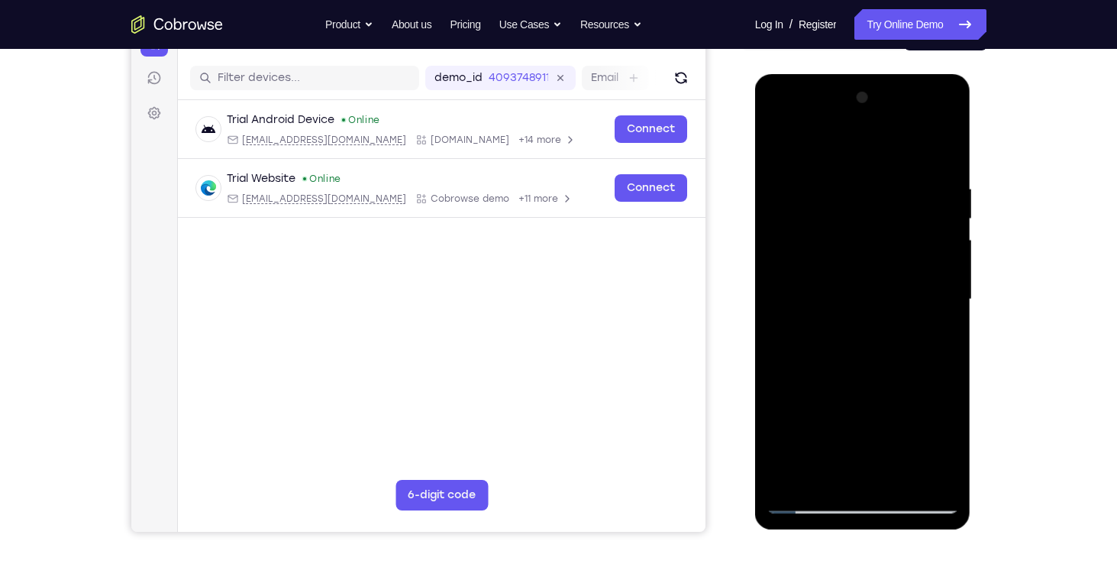
click at [939, 142] on div at bounding box center [863, 300] width 192 height 428
click at [777, 143] on div at bounding box center [863, 300] width 192 height 428
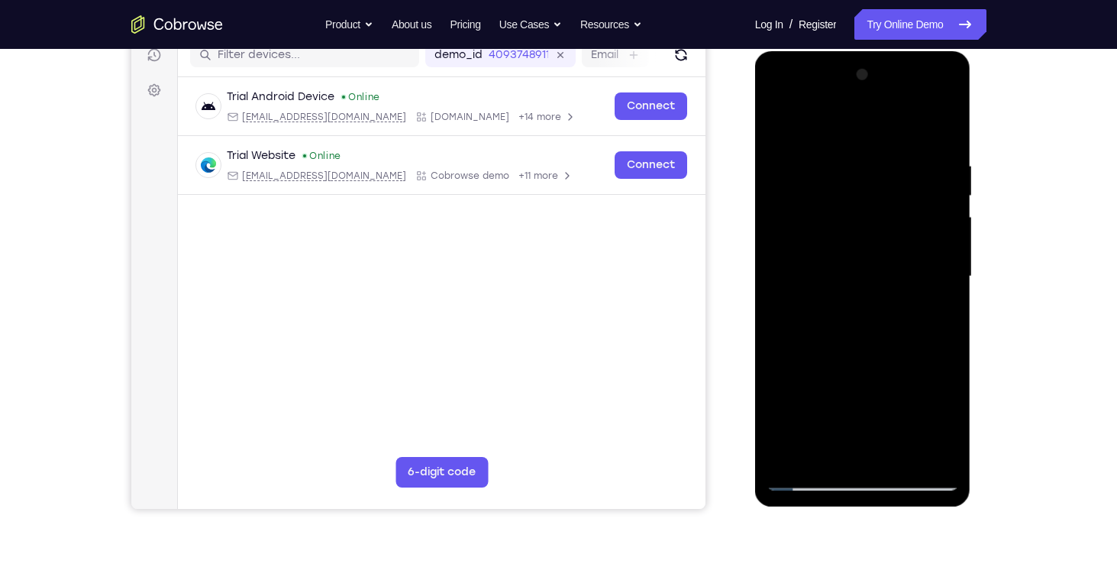
scroll to position [201, 0]
click at [781, 115] on div at bounding box center [863, 277] width 192 height 428
click at [781, 124] on div at bounding box center [863, 277] width 192 height 428
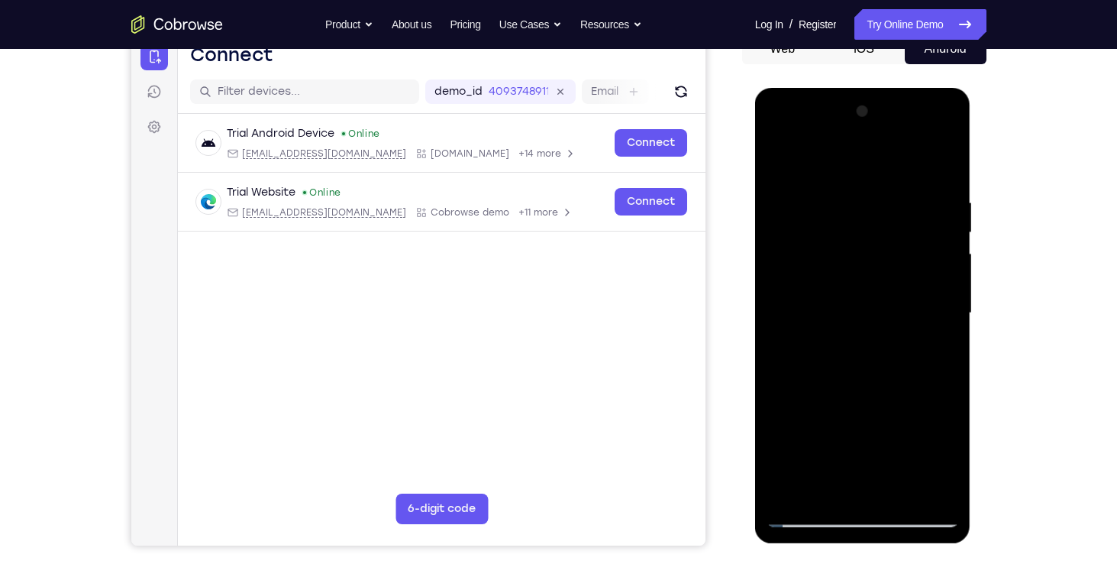
scroll to position [165, 0]
